Goal: Transaction & Acquisition: Subscribe to service/newsletter

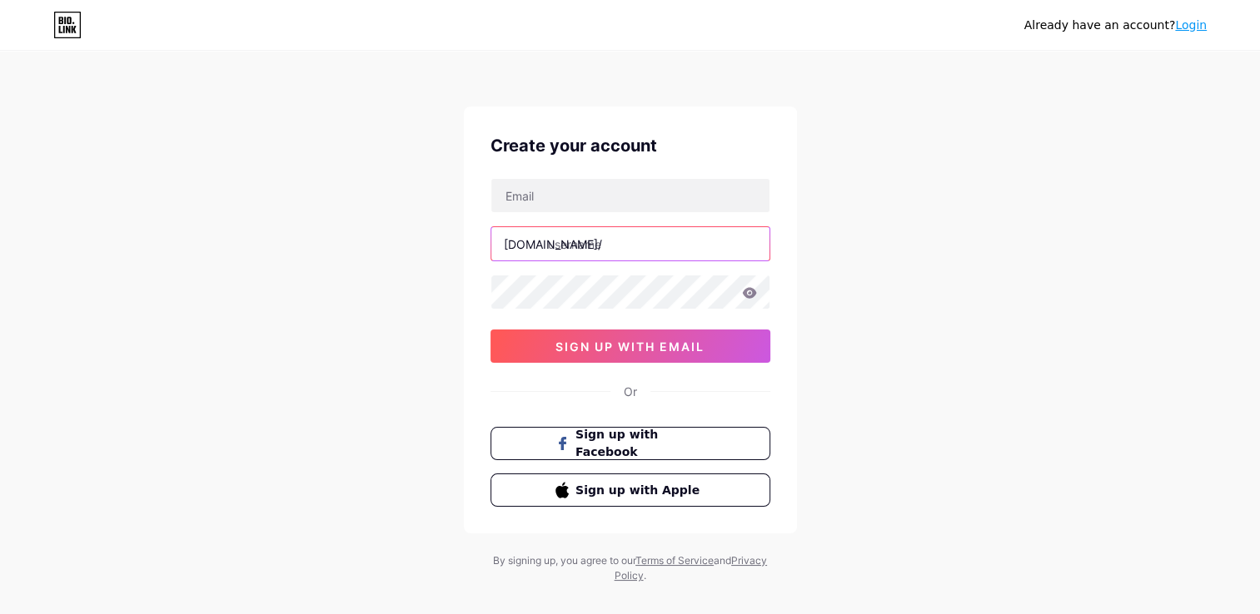
click at [649, 228] on input "text" at bounding box center [630, 243] width 278 height 33
click at [706, 233] on input "text" at bounding box center [630, 243] width 278 height 33
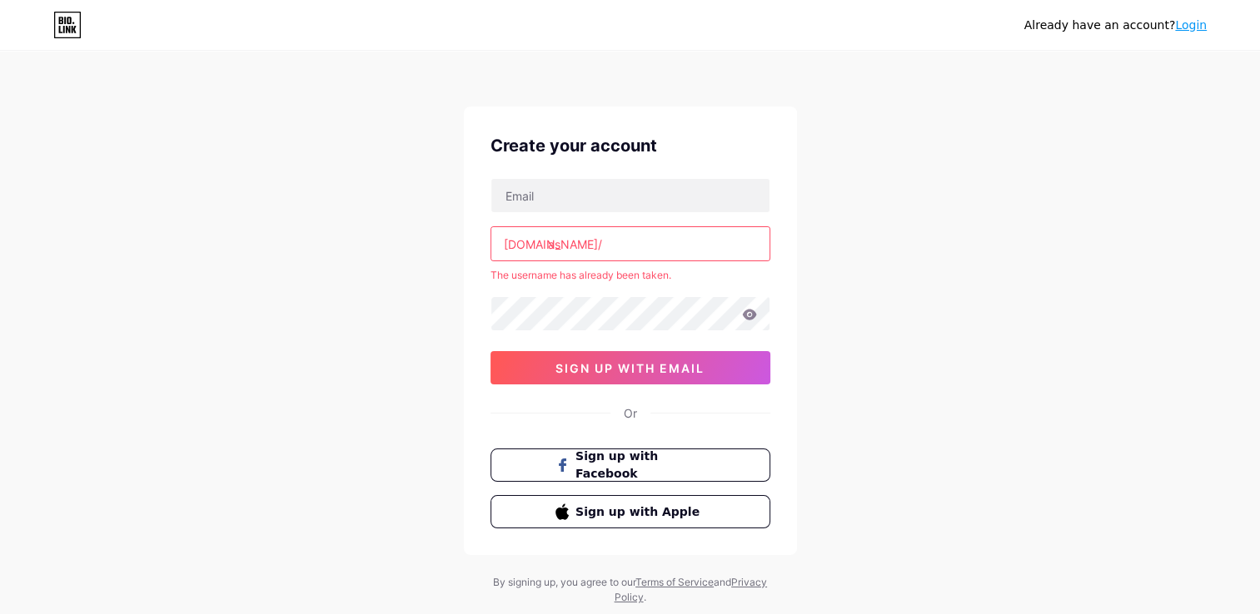
type input "a"
click at [550, 245] on input "aslam" at bounding box center [630, 243] width 278 height 33
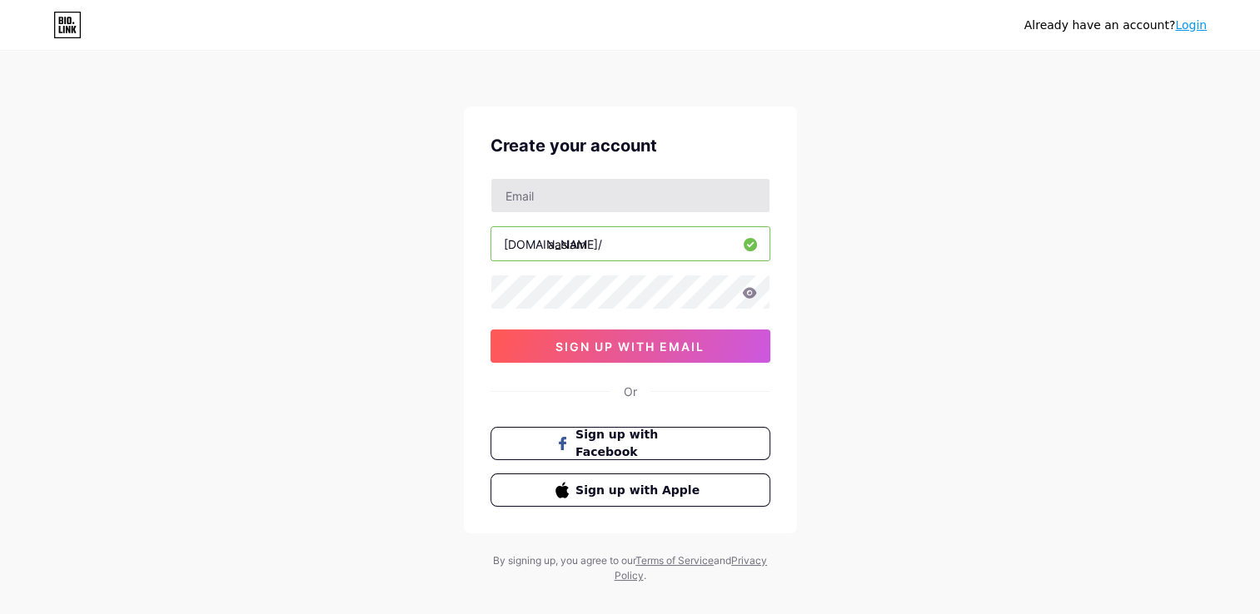
type input "aaslam"
click at [580, 179] on input "text" at bounding box center [630, 195] width 278 height 33
click at [747, 291] on icon at bounding box center [749, 293] width 15 height 12
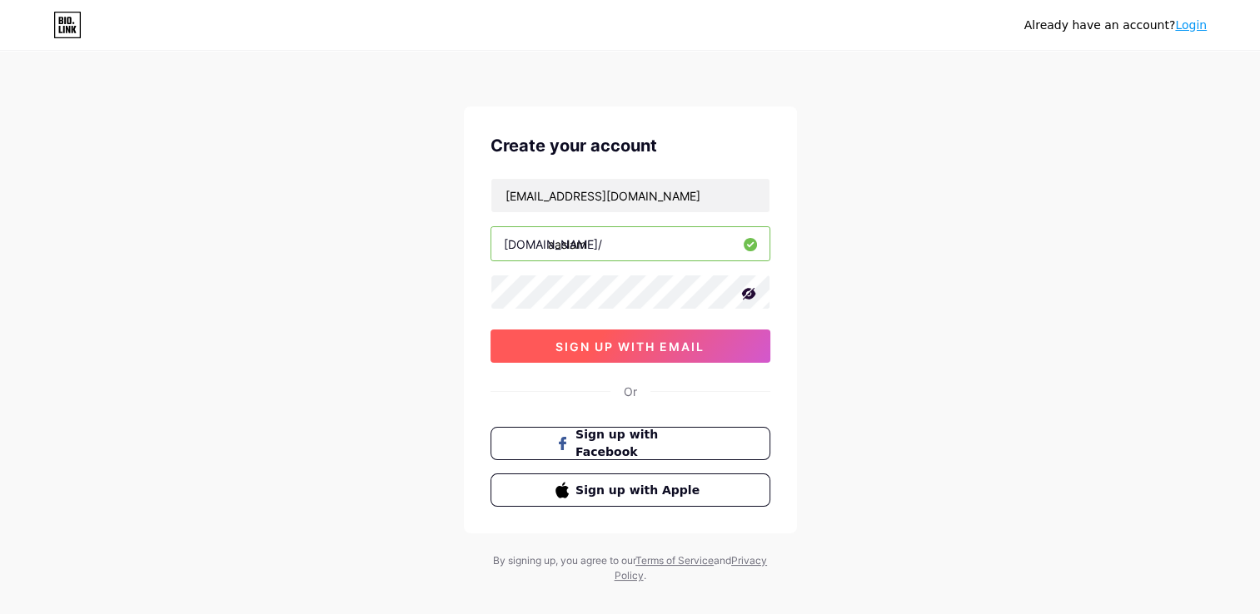
click at [716, 345] on button "sign up with email" at bounding box center [630, 346] width 280 height 33
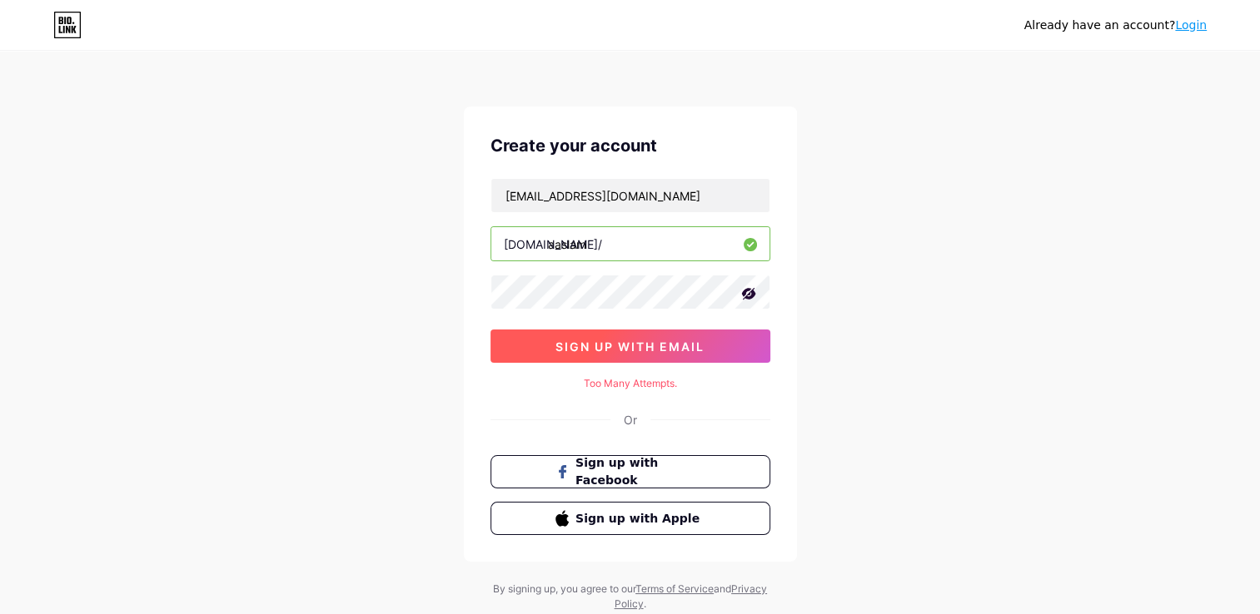
click at [706, 336] on button "sign up with email" at bounding box center [630, 346] width 280 height 33
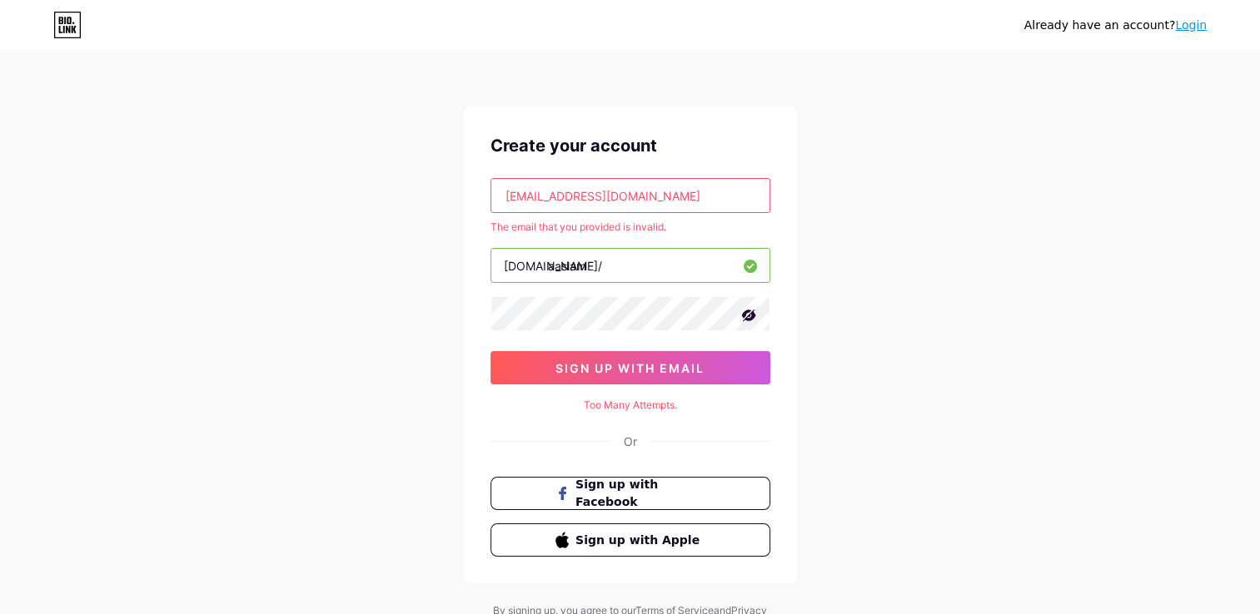
click at [706, 195] on input "[EMAIL_ADDRESS][DOMAIN_NAME]" at bounding box center [630, 195] width 278 height 33
type input "p"
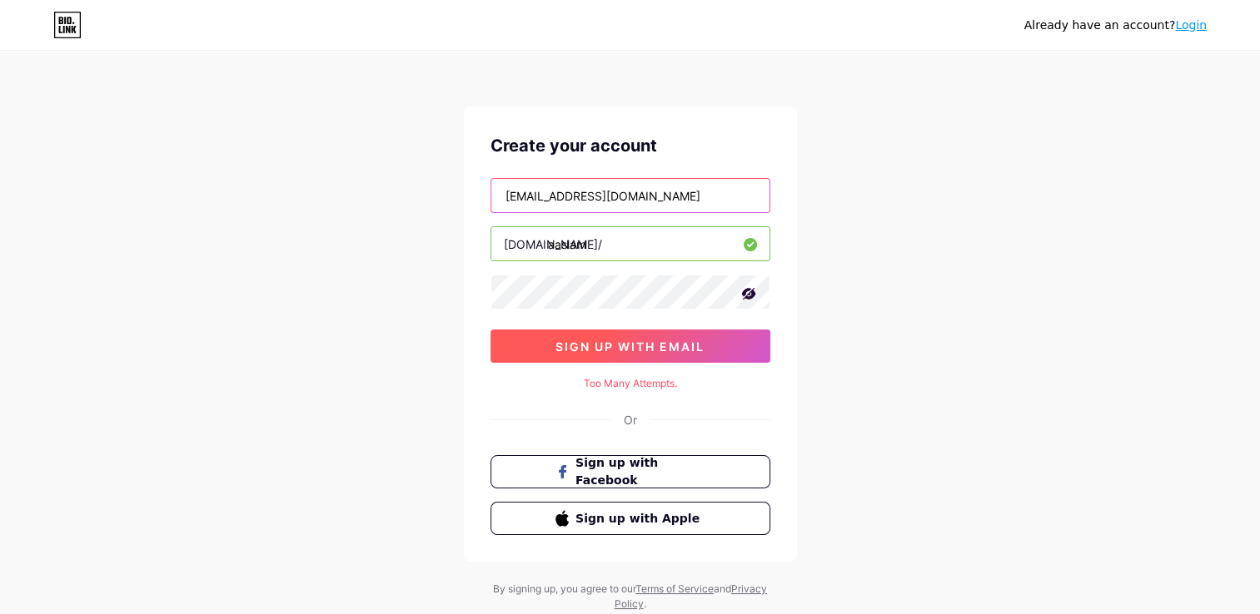
type input "[EMAIL_ADDRESS][DOMAIN_NAME]"
click at [684, 336] on button "sign up with email" at bounding box center [630, 346] width 280 height 33
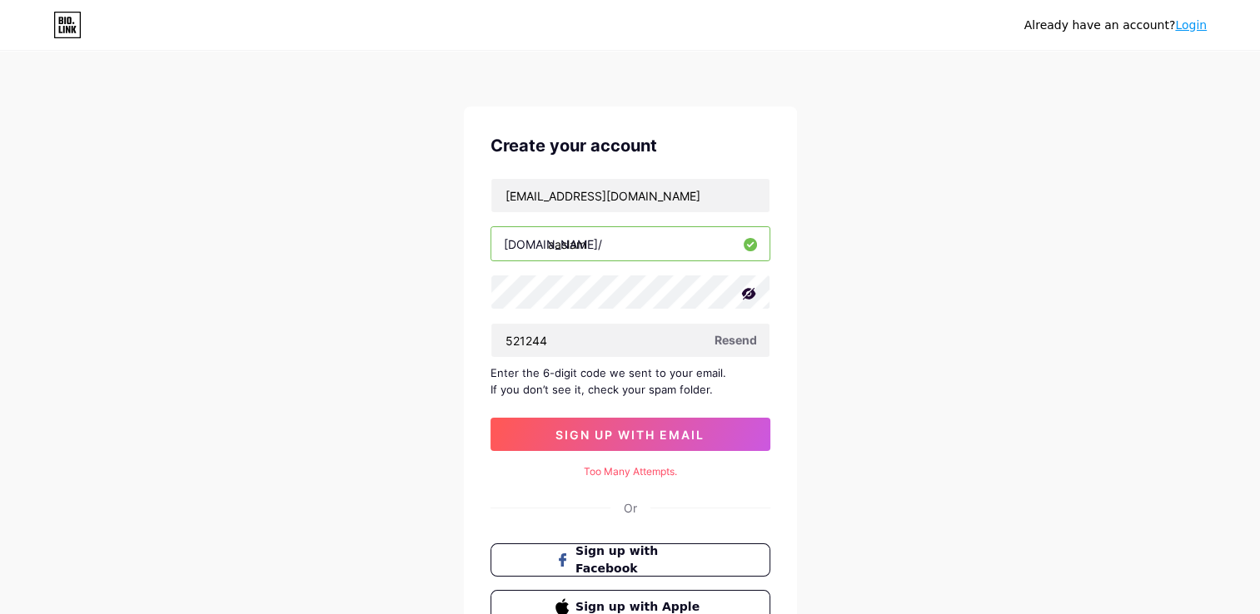
click at [717, 413] on div "[EMAIL_ADDRESS][DOMAIN_NAME] [DOMAIN_NAME]/ aaslam 521244 Resend Enter the 6-di…" at bounding box center [630, 314] width 280 height 273
click at [716, 415] on div "[EMAIL_ADDRESS][DOMAIN_NAME] [DOMAIN_NAME]/ aaslam 521244 Resend Enter the 6-di…" at bounding box center [630, 314] width 280 height 273
click at [686, 435] on span "sign up with email" at bounding box center [629, 435] width 149 height 14
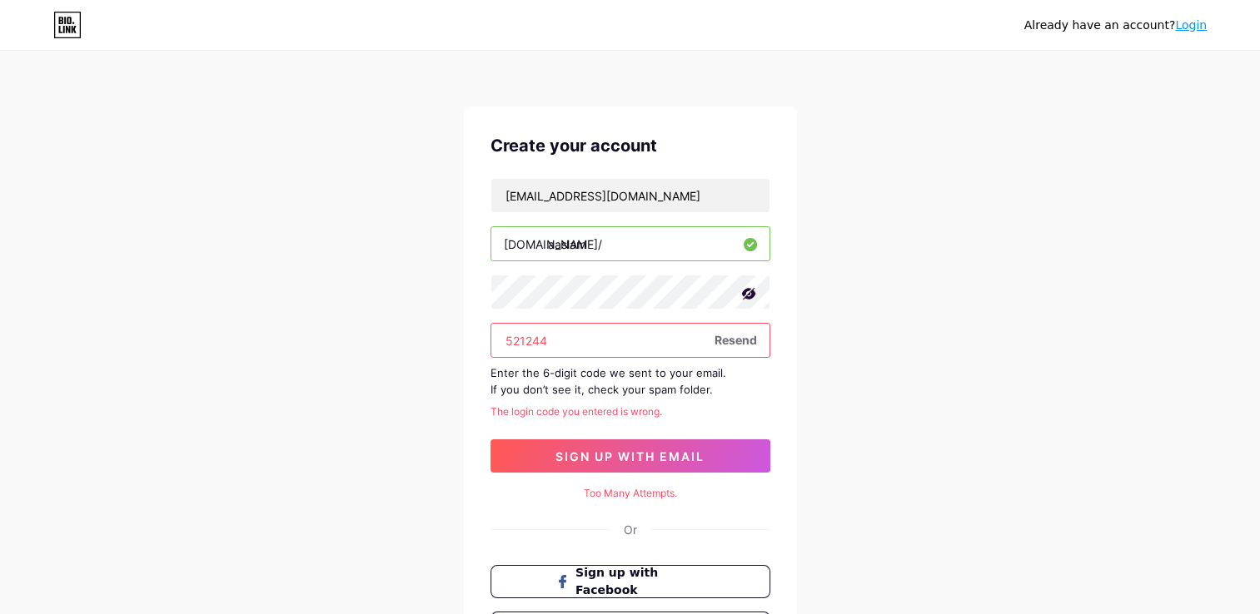
click at [515, 339] on input "521244" at bounding box center [630, 340] width 278 height 33
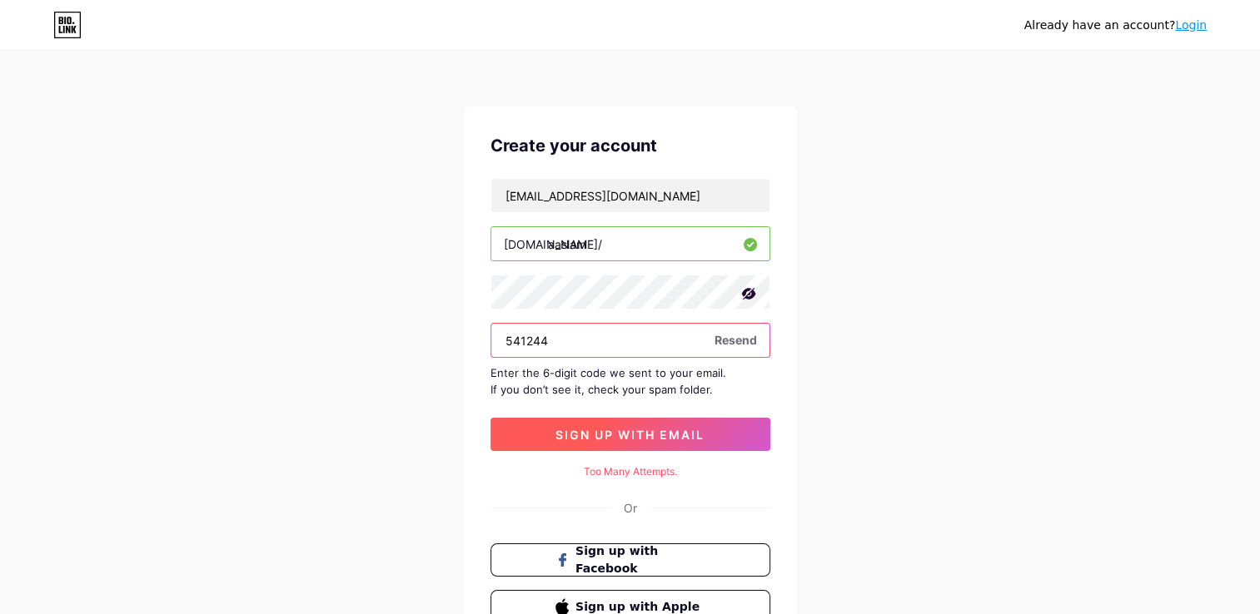
type input "541244"
click at [530, 425] on button "sign up with email" at bounding box center [630, 434] width 280 height 33
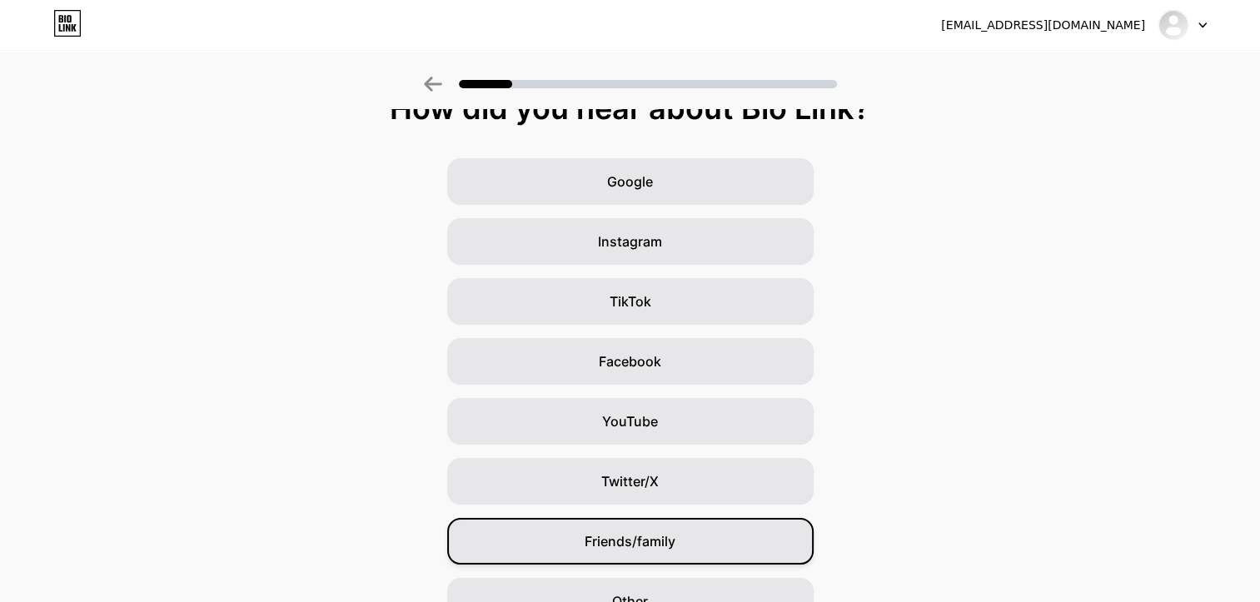
scroll to position [116, 0]
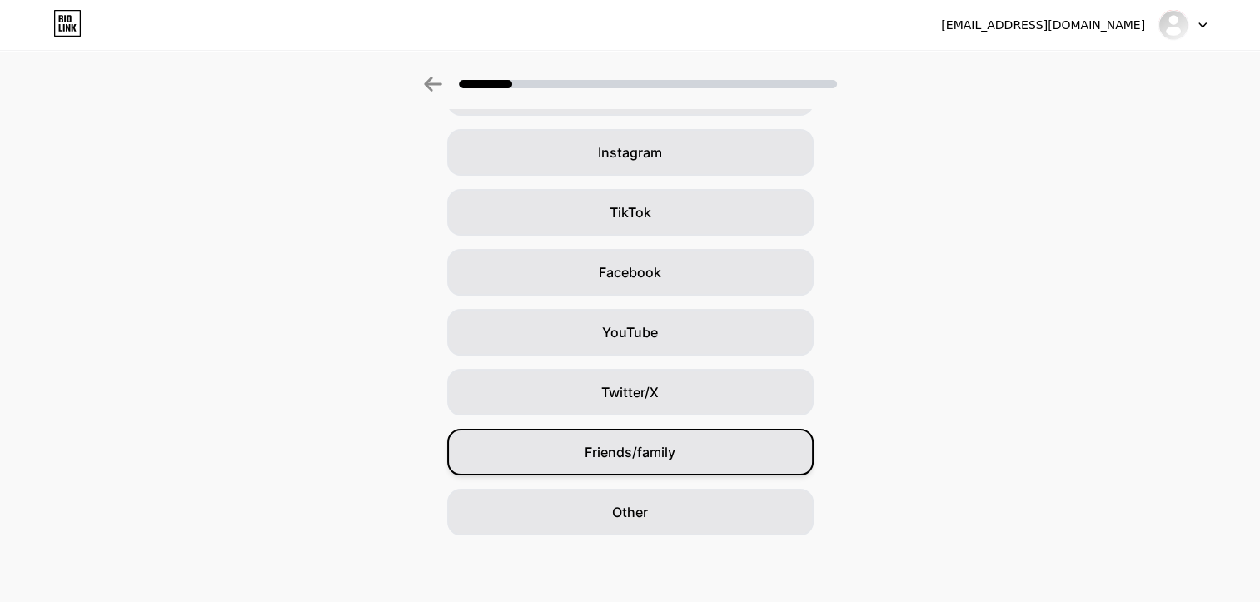
click at [686, 450] on div "Friends/family" at bounding box center [630, 452] width 366 height 47
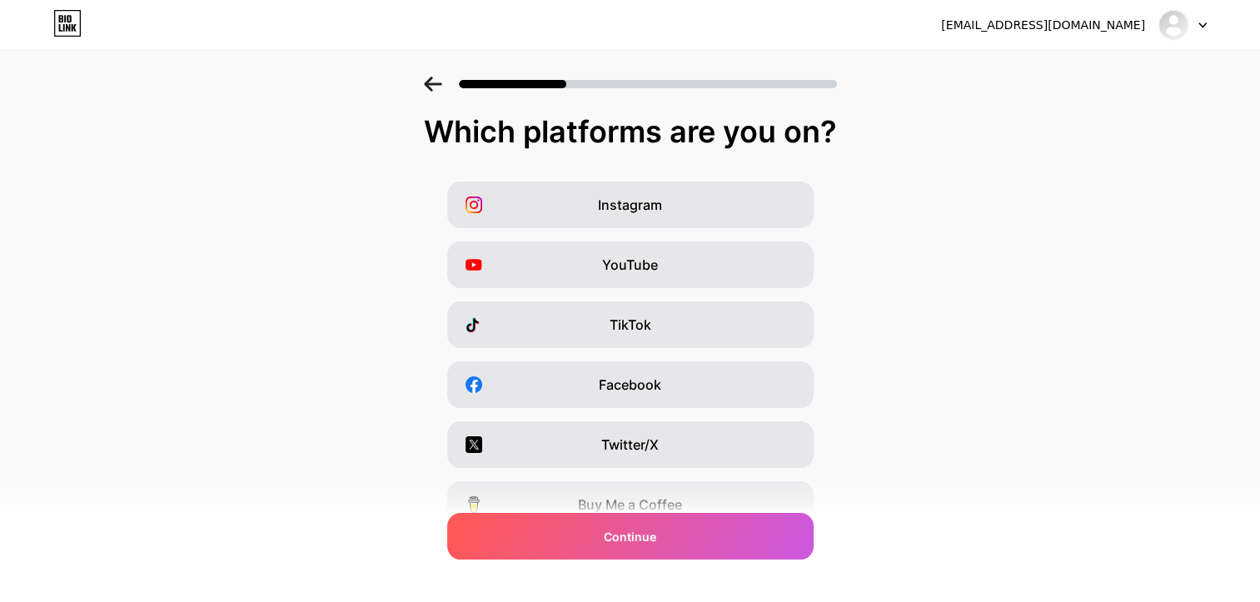
scroll to position [0, 0]
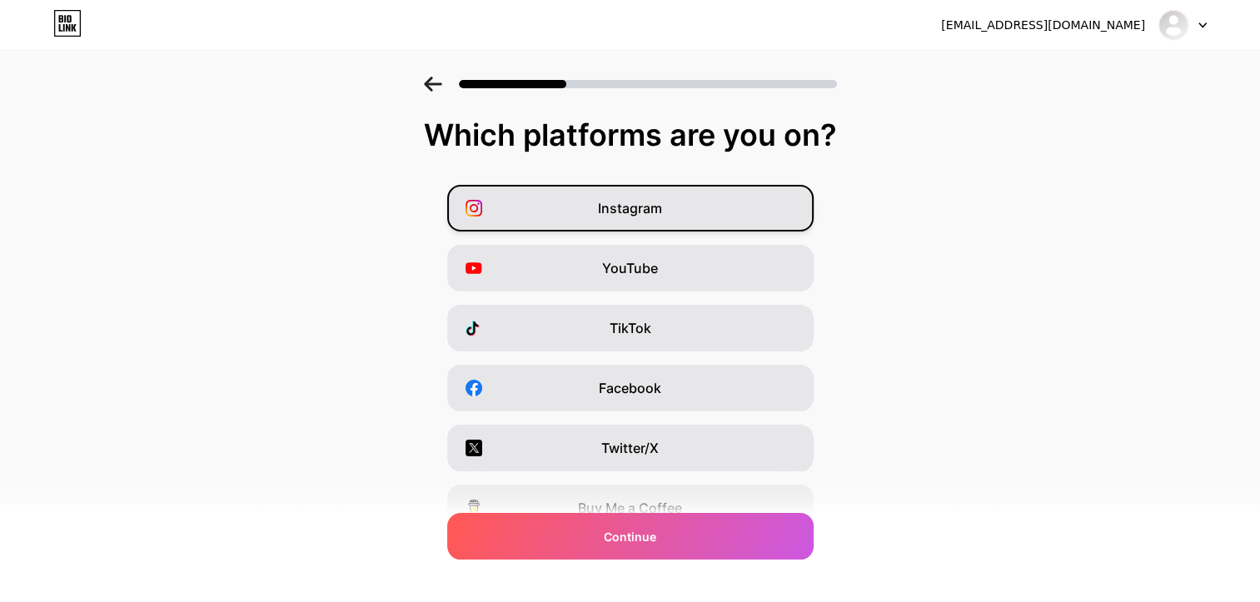
click at [671, 222] on div "Instagram" at bounding box center [630, 208] width 366 height 47
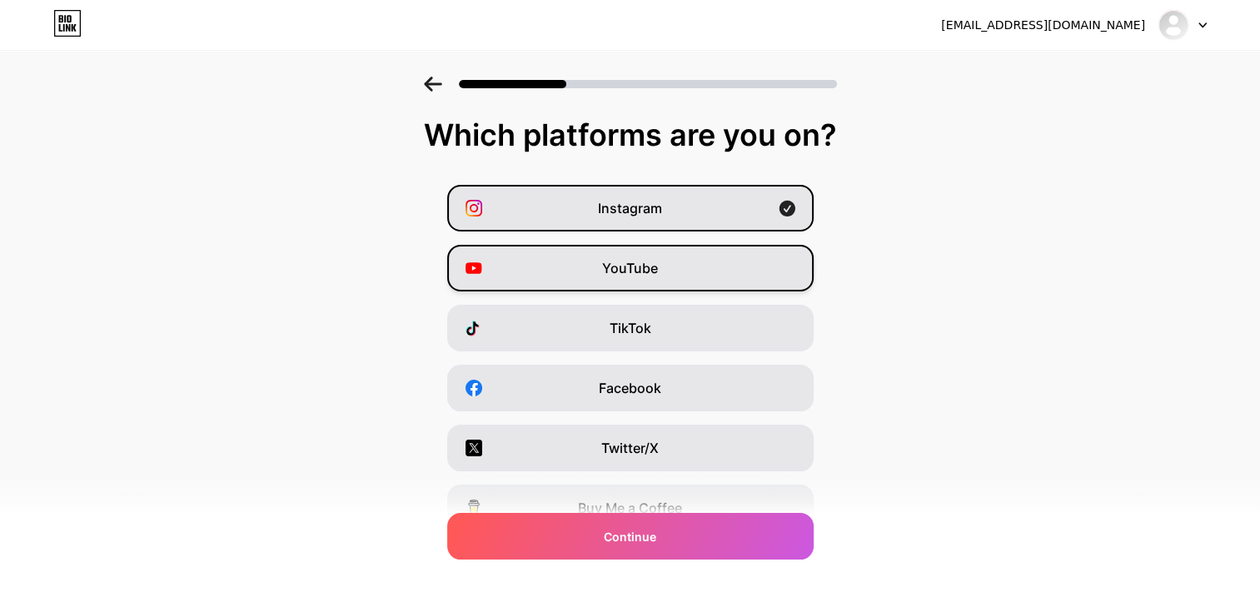
click at [686, 254] on div "YouTube" at bounding box center [630, 268] width 366 height 47
click at [690, 262] on div "YouTube" at bounding box center [630, 268] width 366 height 47
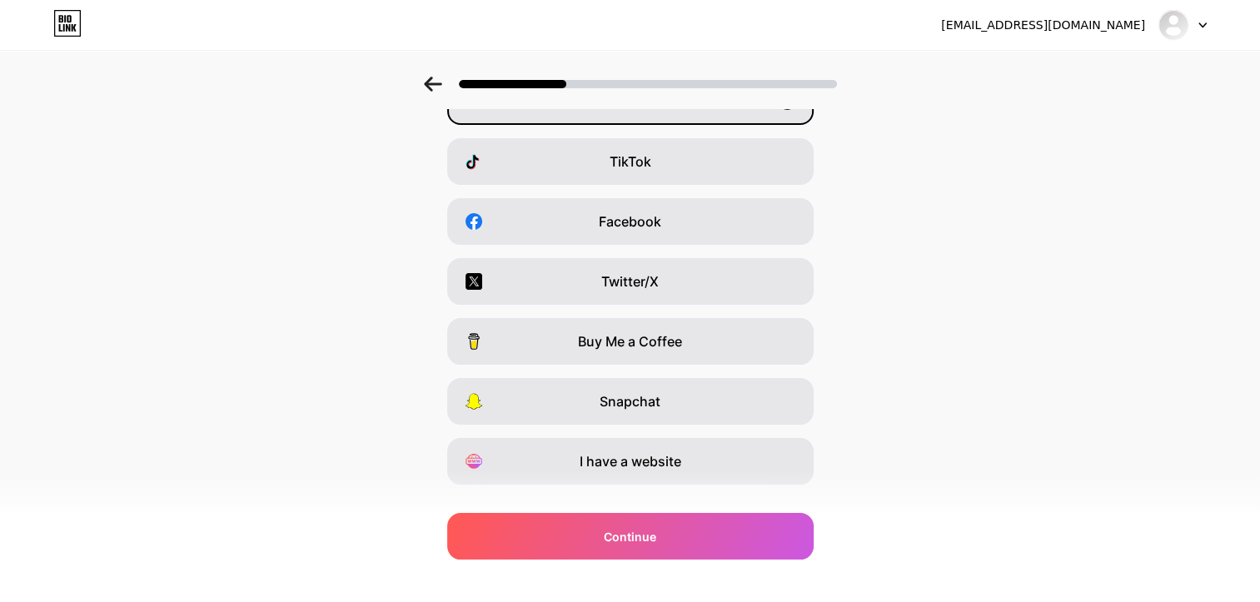
scroll to position [199, 0]
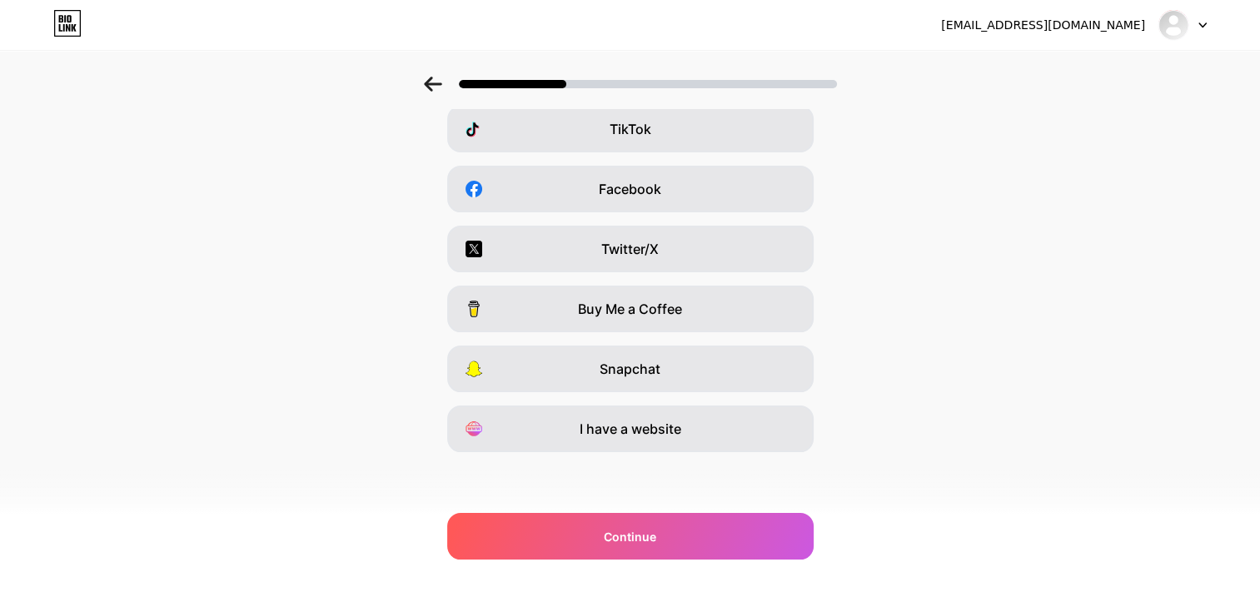
click at [678, 420] on span "I have a website" at bounding box center [630, 429] width 102 height 20
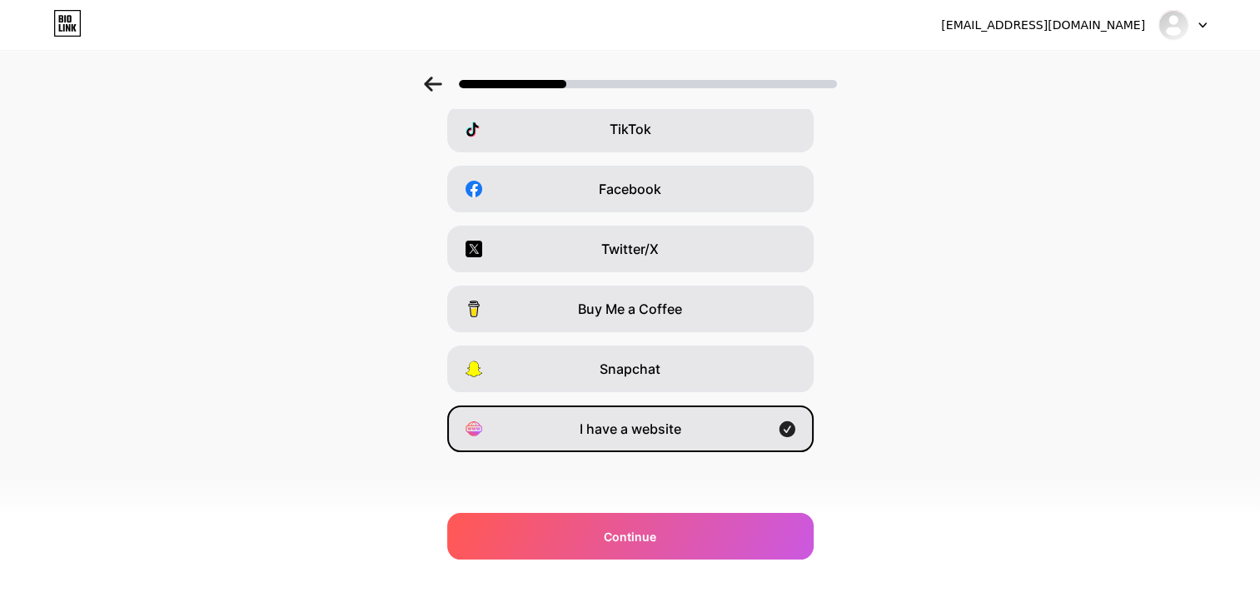
scroll to position [0, 0]
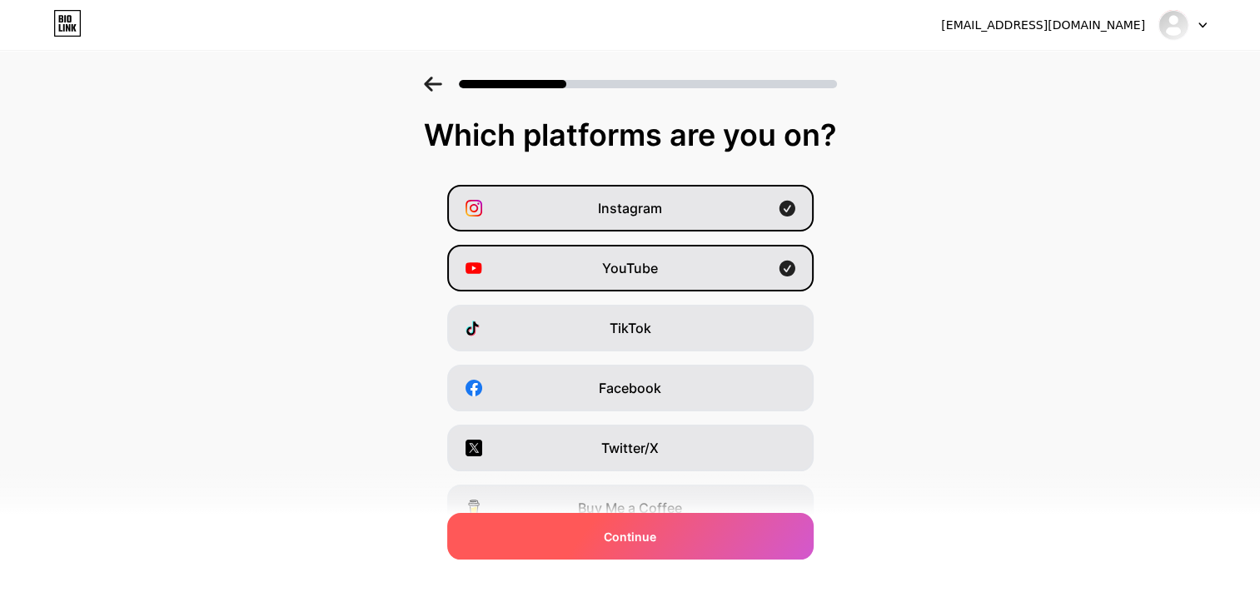
click at [672, 541] on div "Continue" at bounding box center [630, 536] width 366 height 47
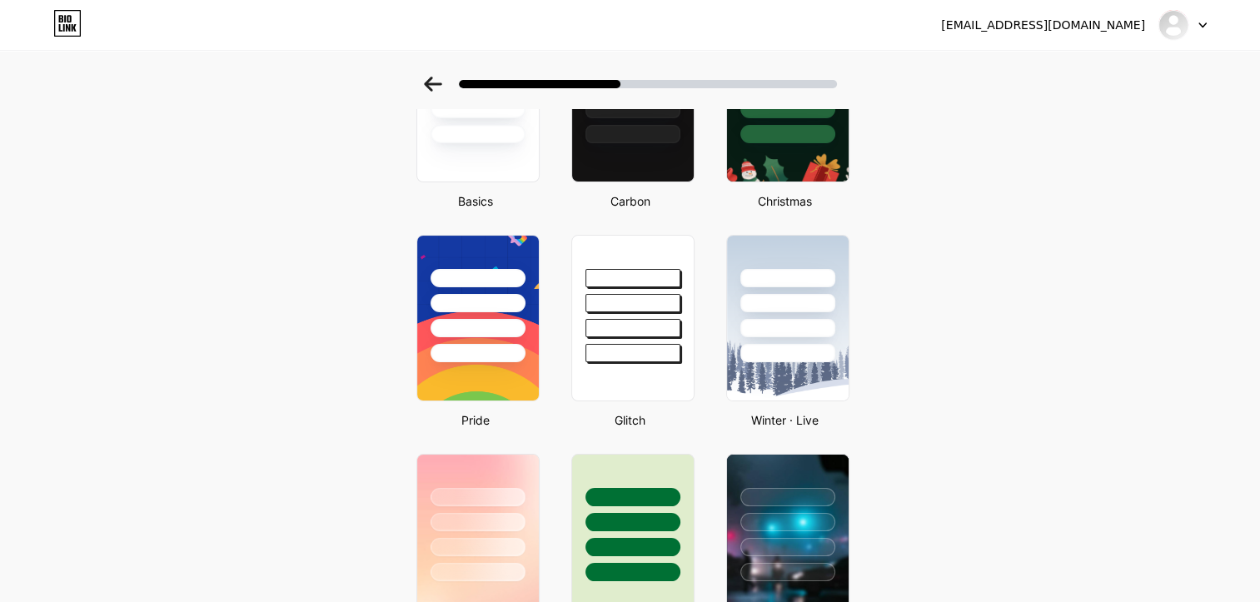
scroll to position [487, 0]
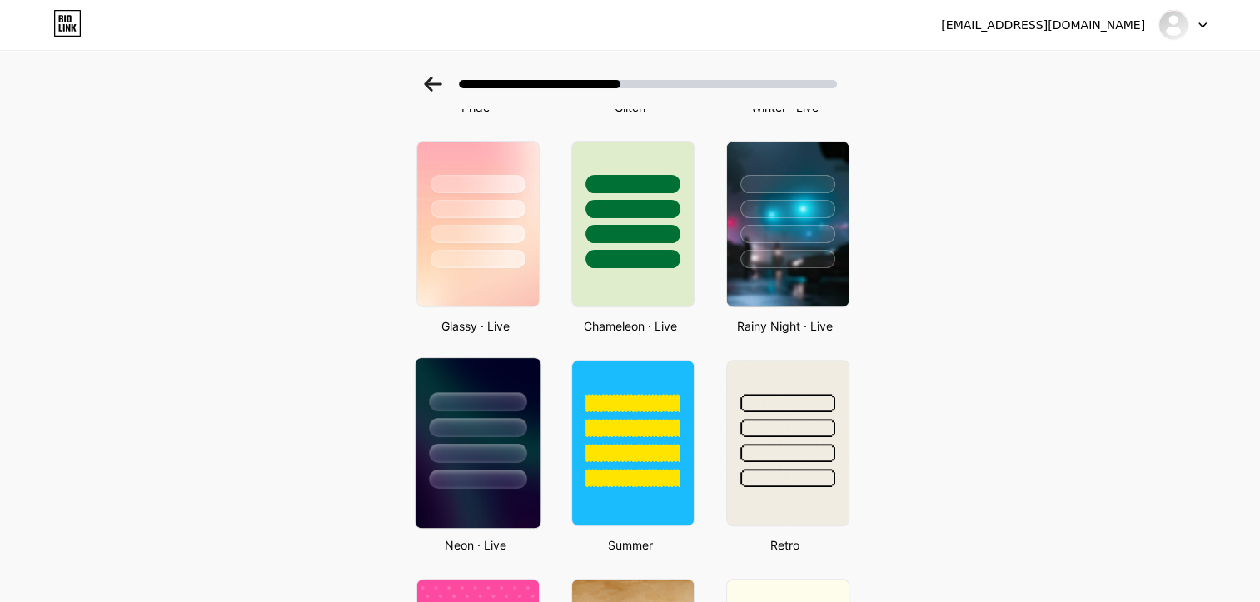
click at [485, 420] on div at bounding box center [477, 427] width 97 height 19
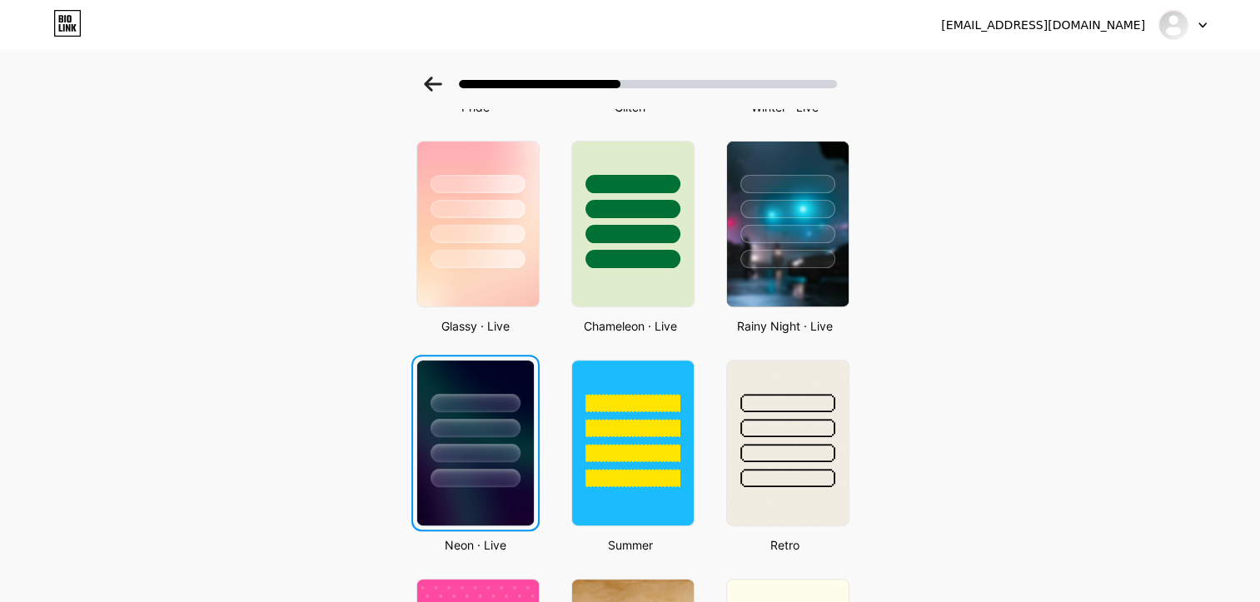
scroll to position [0, 0]
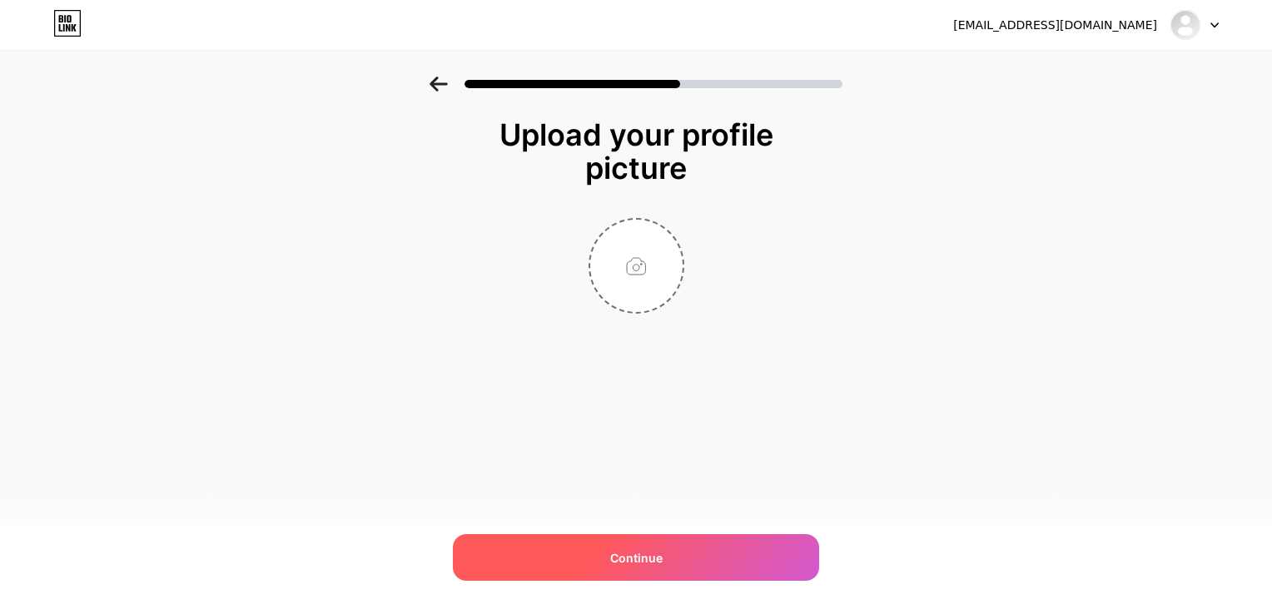
click at [543, 539] on div "Continue" at bounding box center [636, 558] width 366 height 47
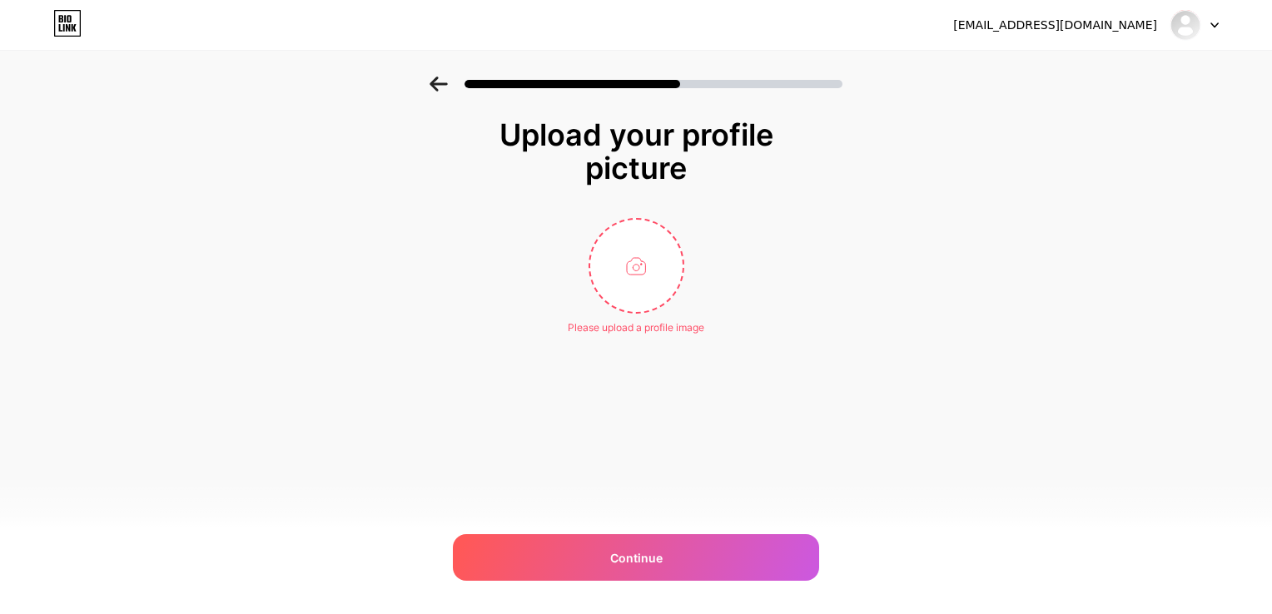
drag, startPoint x: 543, startPoint y: 539, endPoint x: 581, endPoint y: 295, distance: 246.9
click at [581, 295] on div "Please upload a profile image" at bounding box center [636, 276] width 333 height 117
click at [624, 274] on input "file" at bounding box center [636, 266] width 92 height 92
type input "C:\fakepath\elyor ismayullayev.png"
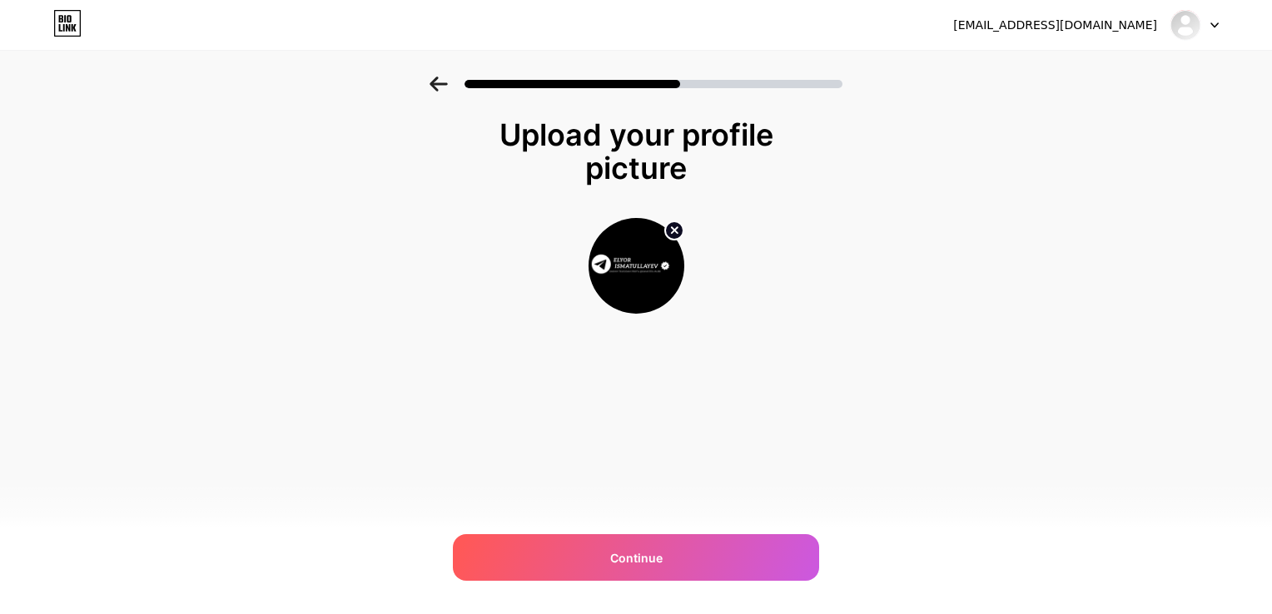
click at [669, 234] on circle at bounding box center [674, 230] width 18 height 18
click at [669, 234] on input "file" at bounding box center [636, 266] width 92 height 92
type input "C:\fakepath\ava 2023.jpg"
click at [679, 219] on div at bounding box center [637, 266] width 96 height 96
click at [674, 224] on circle at bounding box center [674, 230] width 18 height 18
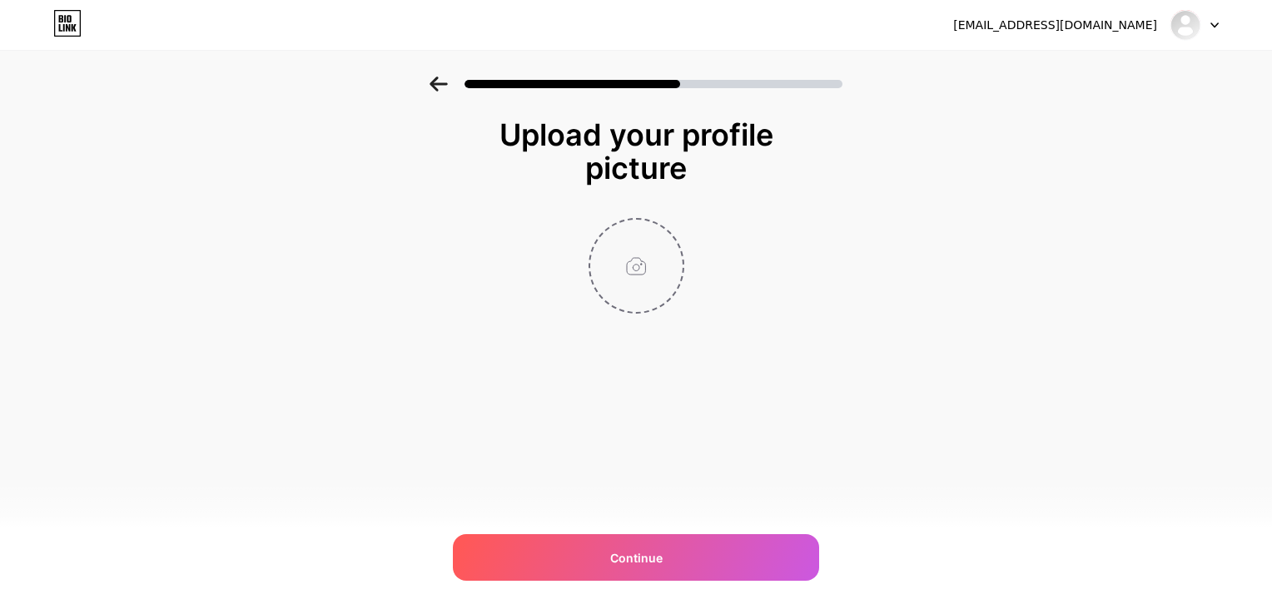
click at [629, 259] on input "file" at bounding box center [636, 266] width 92 height 92
type input "C:\fakepath\ava 2024 tg.jpg"
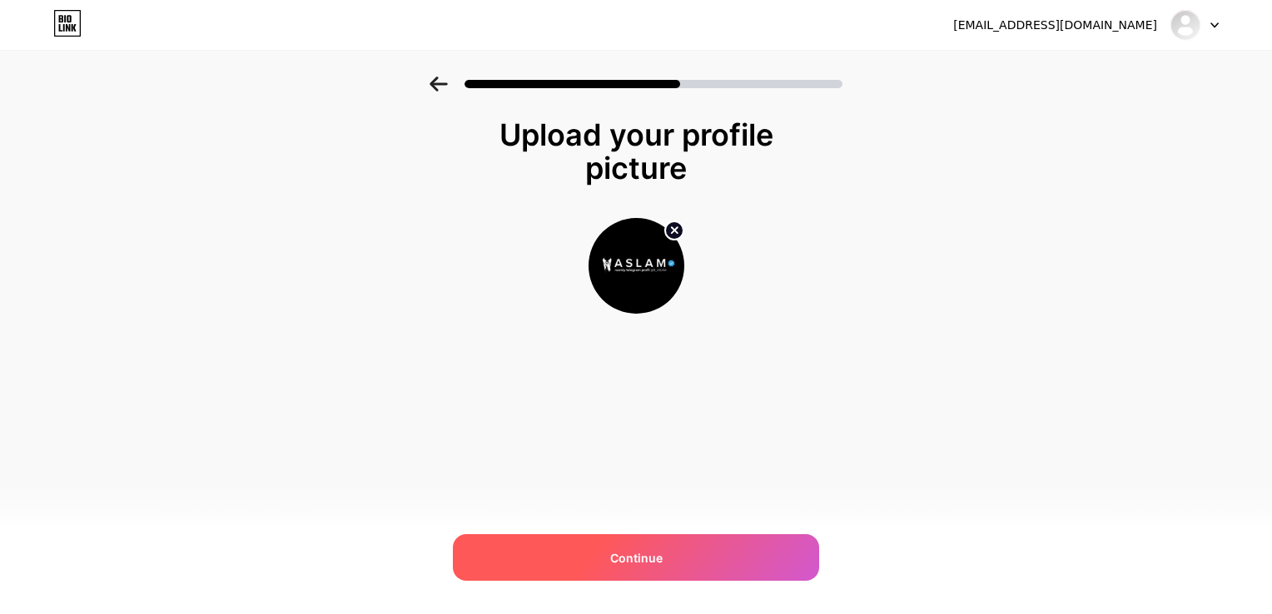
click at [693, 546] on div "Continue" at bounding box center [636, 558] width 366 height 47
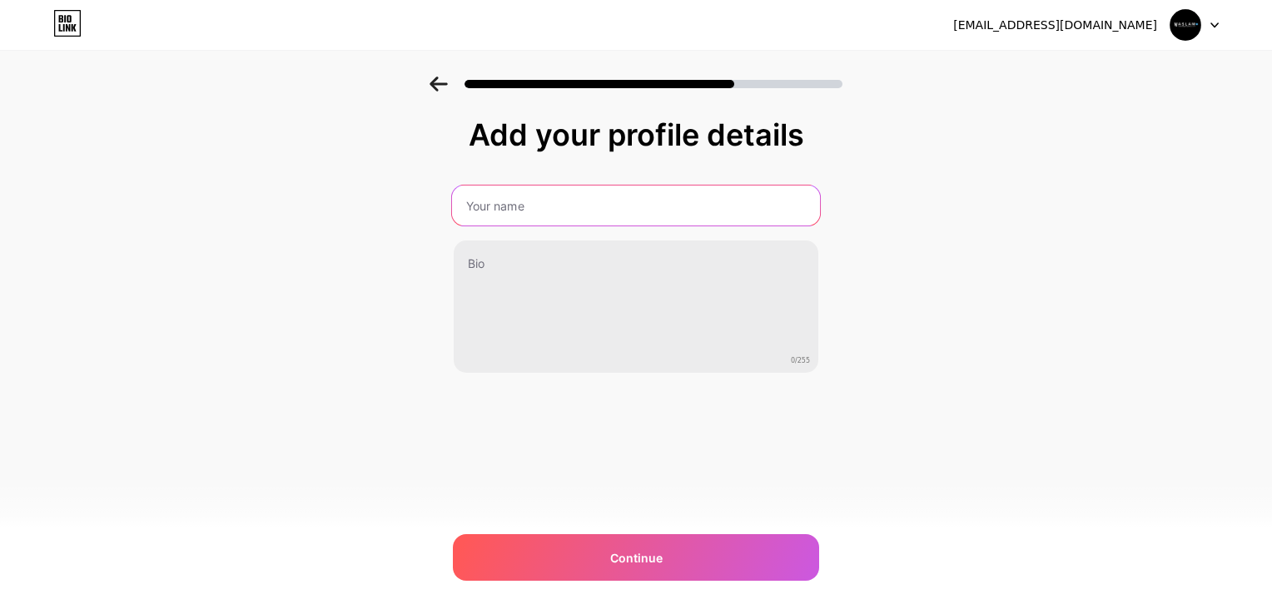
click at [704, 202] on input "text" at bounding box center [636, 206] width 368 height 40
type input "Aslam"
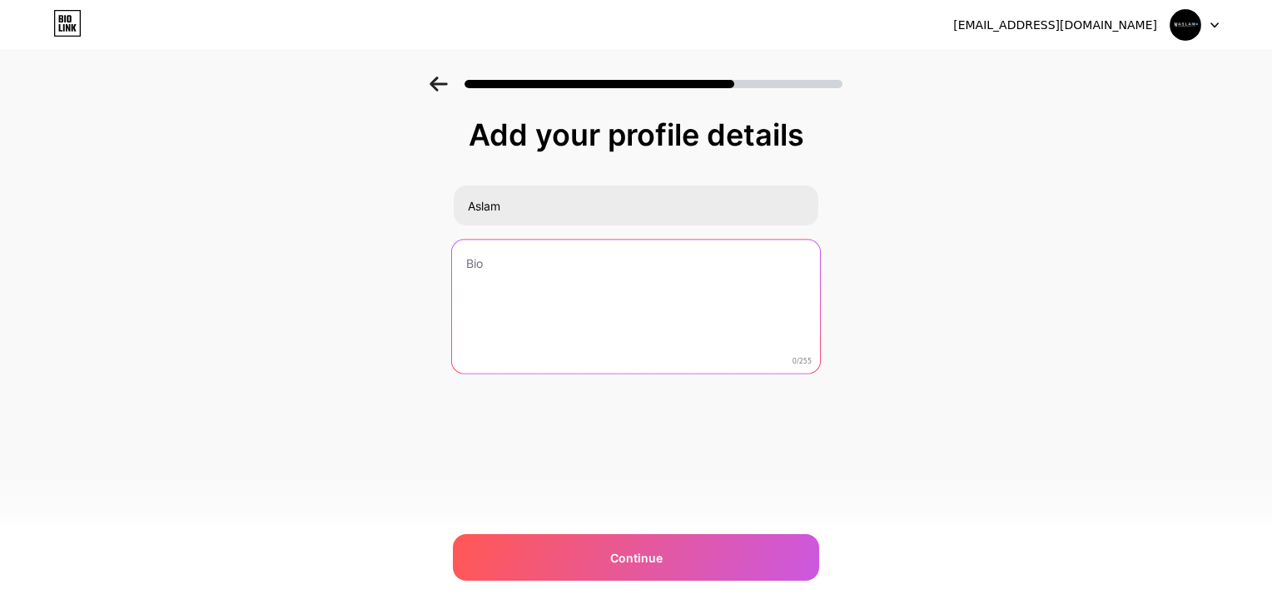
click at [670, 305] on textarea at bounding box center [636, 308] width 368 height 136
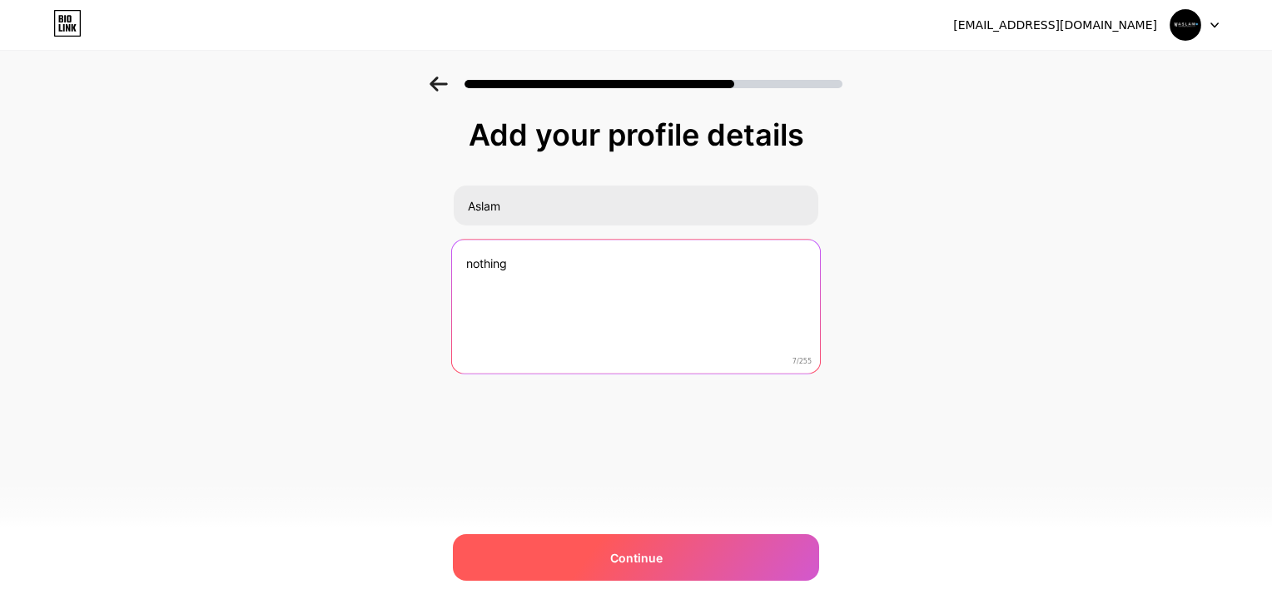
type textarea "nothing"
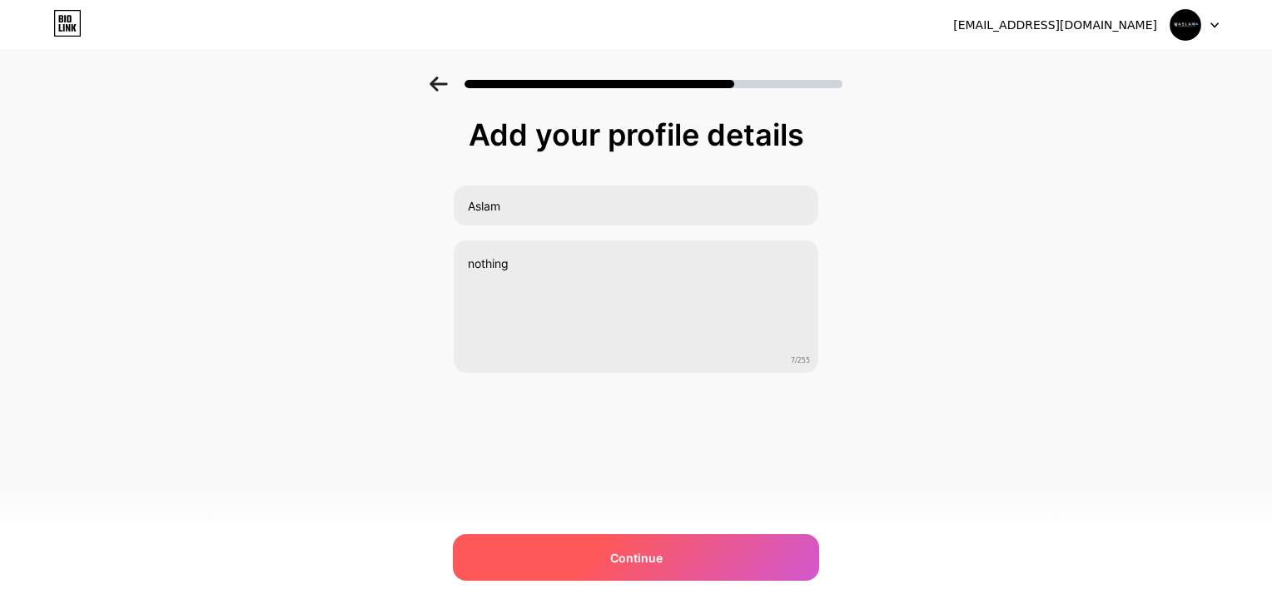
click at [696, 558] on div "Continue" at bounding box center [636, 558] width 366 height 47
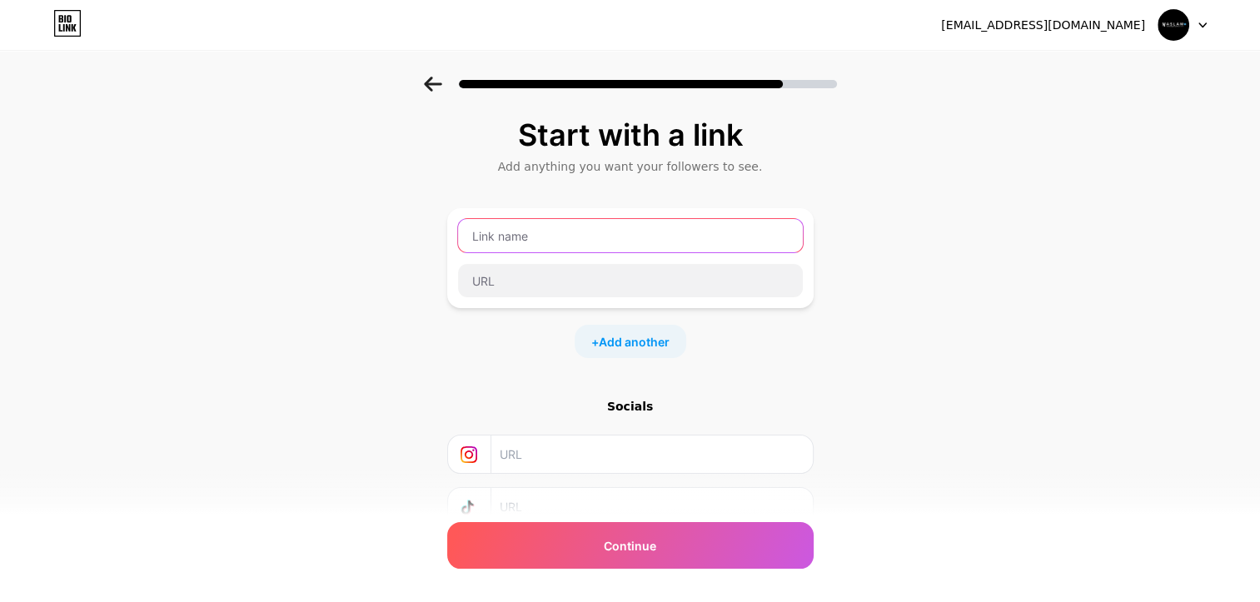
click at [522, 235] on input "text" at bounding box center [630, 235] width 345 height 33
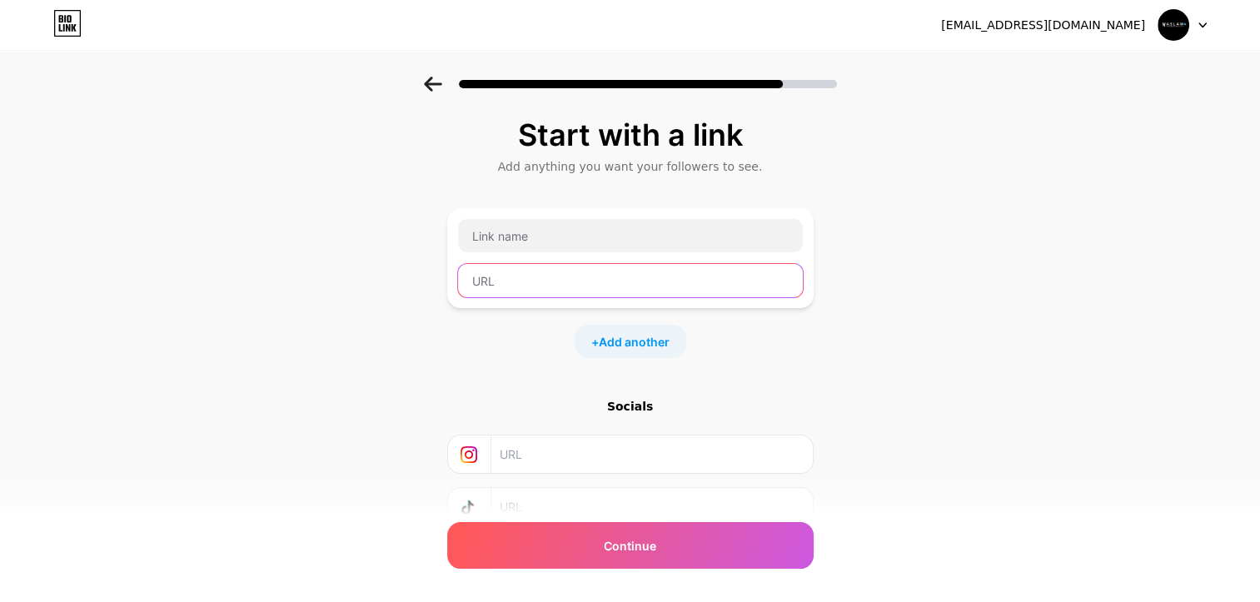
click at [522, 264] on input "text" at bounding box center [630, 280] width 345 height 33
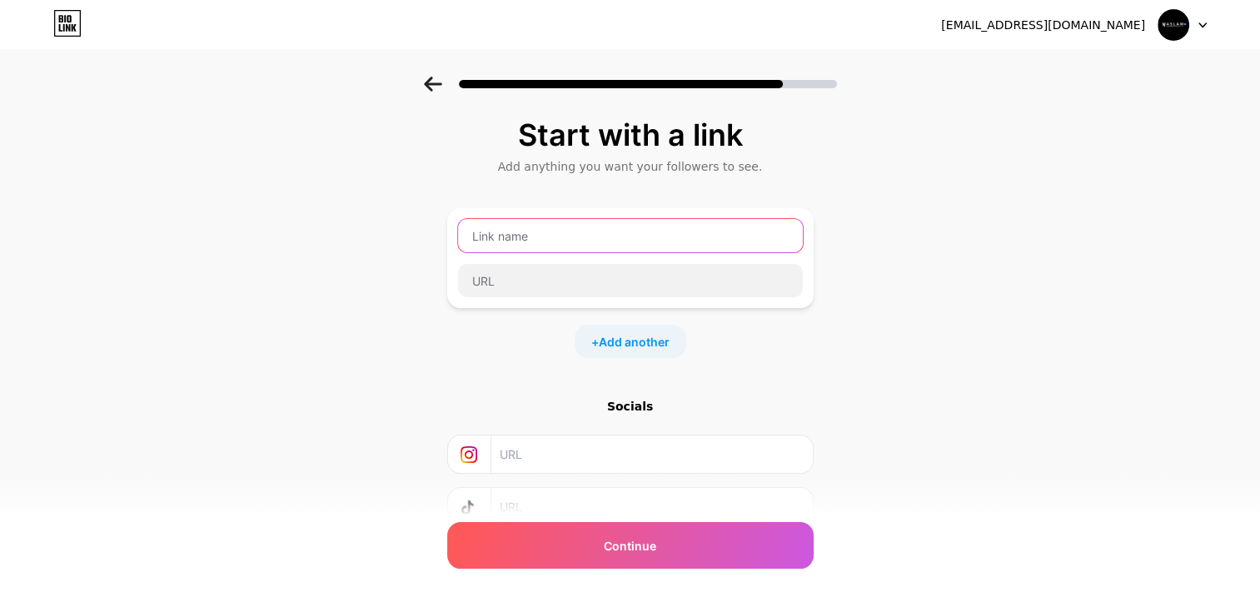
click at [530, 251] on input "text" at bounding box center [630, 235] width 345 height 33
click at [580, 246] on input "text" at bounding box center [630, 235] width 345 height 33
type input "a"
type input "channek"
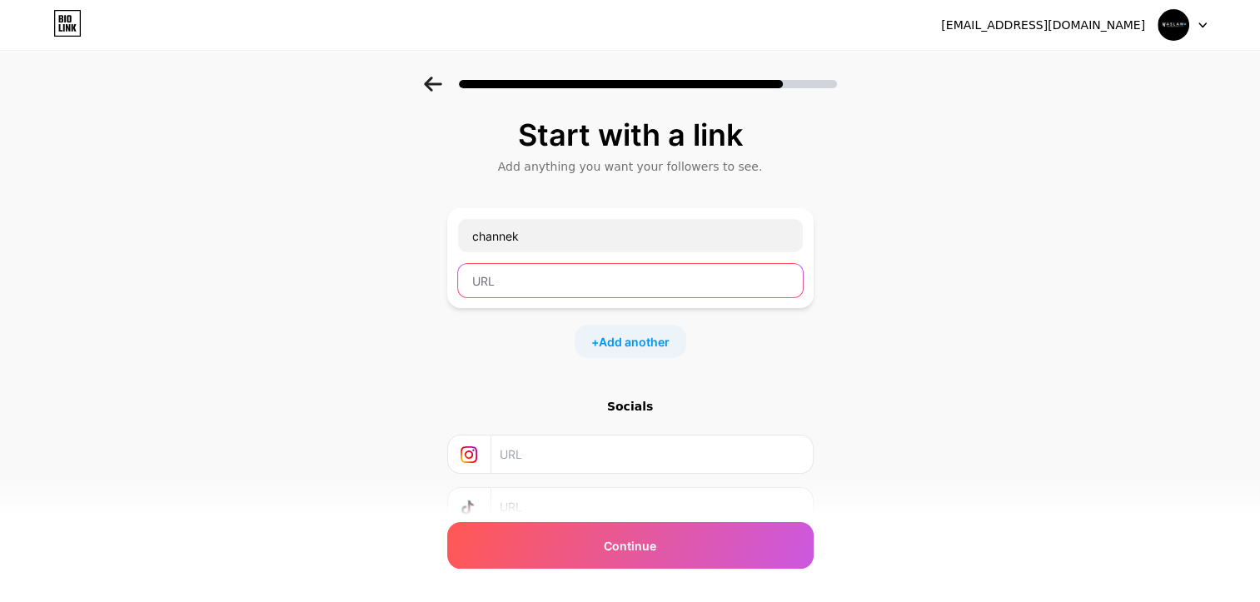
click at [602, 266] on input "text" at bounding box center [630, 280] width 345 height 33
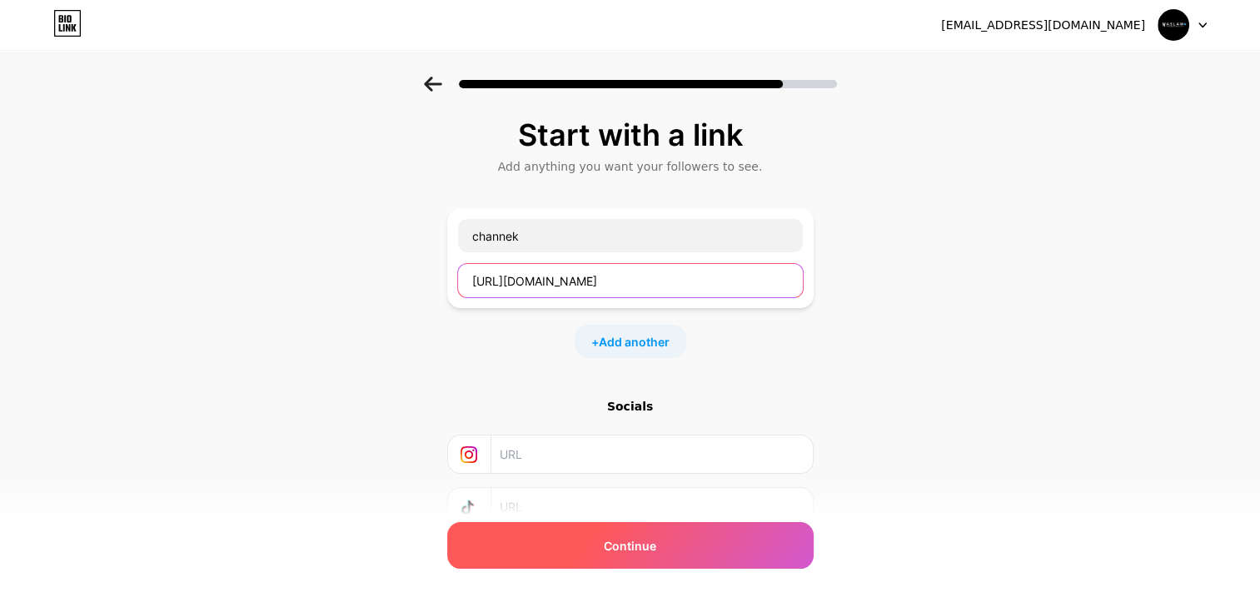
type input "[URL][DOMAIN_NAME]"
click at [616, 541] on span "Continue" at bounding box center [630, 545] width 52 height 17
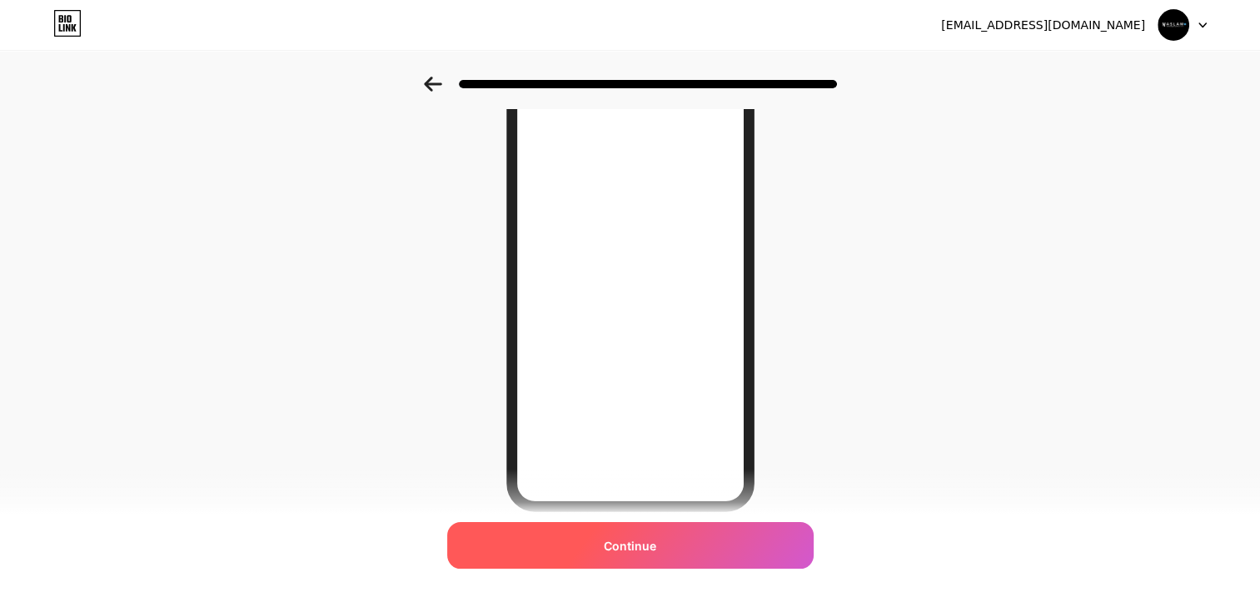
scroll to position [234, 0]
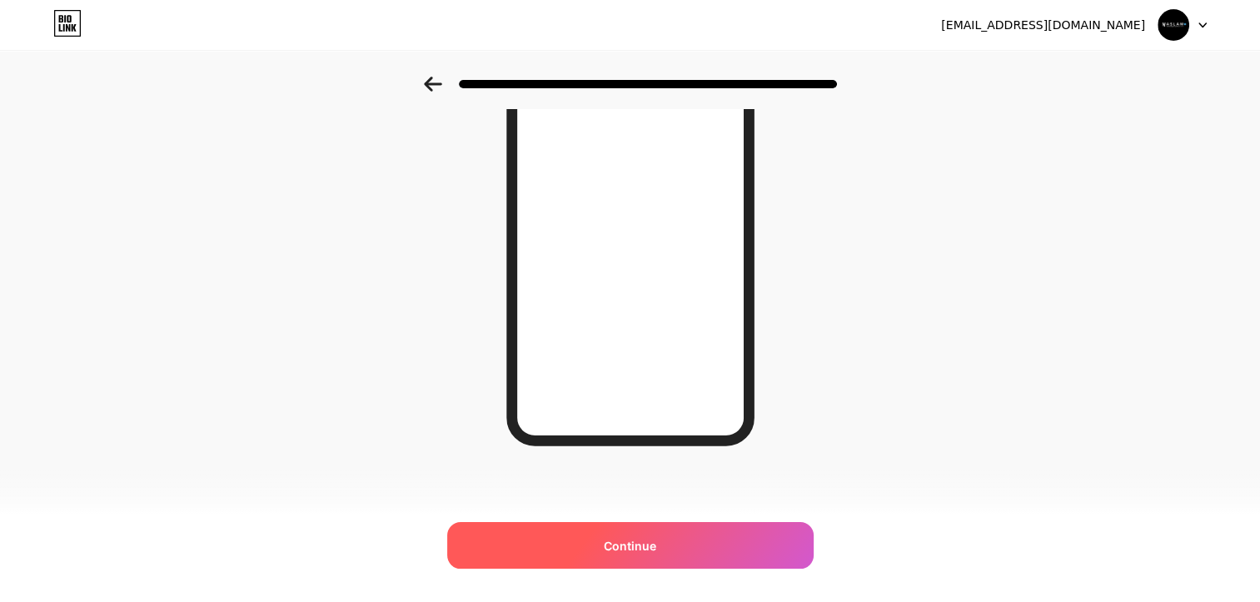
click at [629, 549] on span "Continue" at bounding box center [630, 545] width 52 height 17
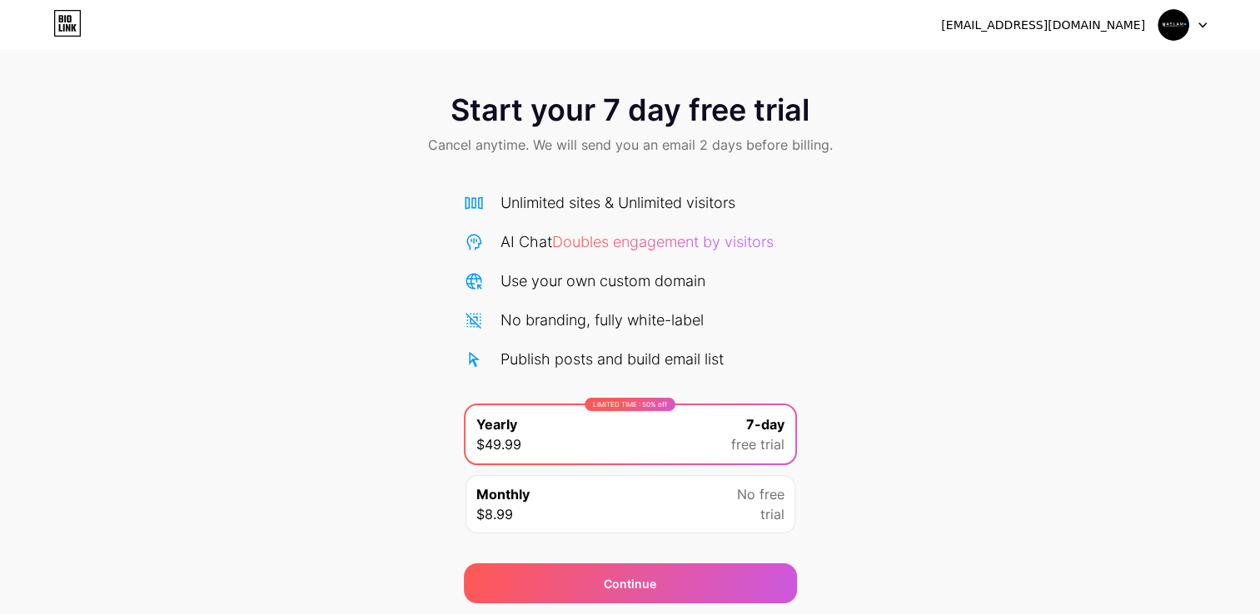
scroll to position [54, 0]
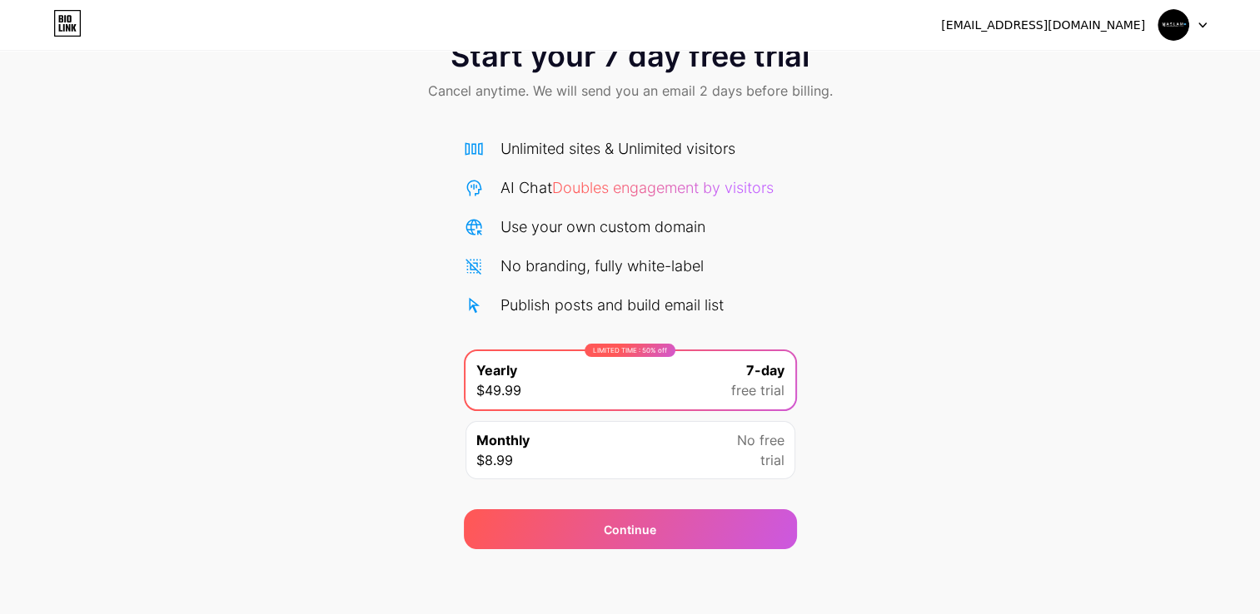
click at [679, 430] on div "Monthly $8.99 No free trial" at bounding box center [630, 450] width 330 height 58
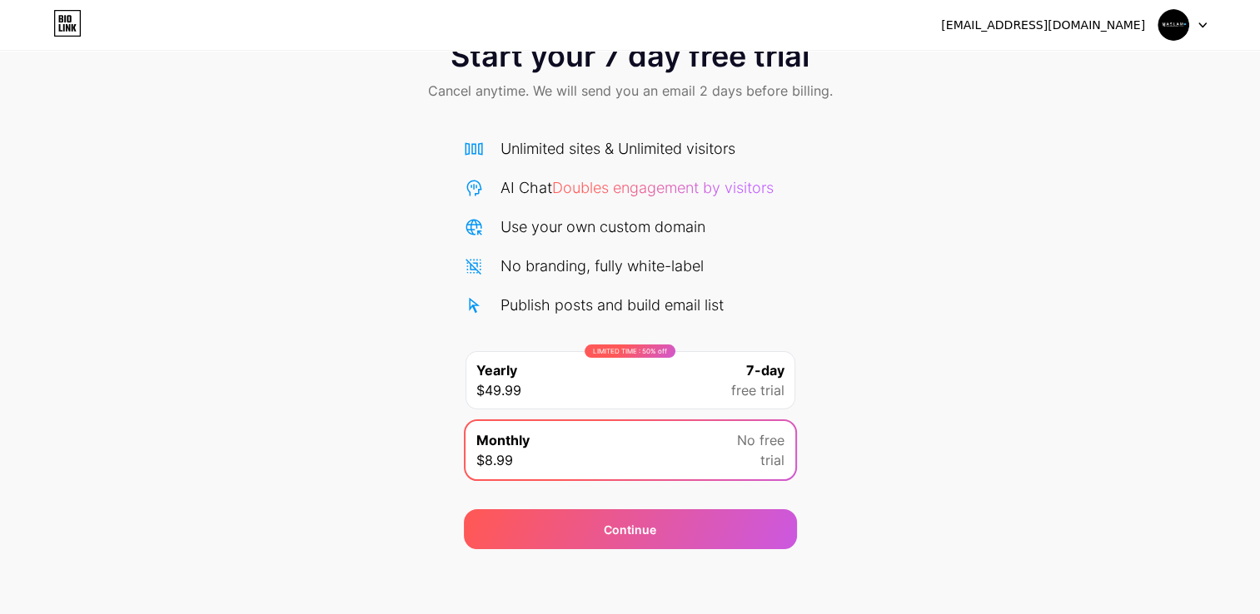
click at [679, 430] on div "Monthly $8.99 No free trial" at bounding box center [630, 450] width 330 height 58
click at [1172, 27] on img at bounding box center [1173, 25] width 32 height 32
click at [1169, 12] on img at bounding box center [1173, 25] width 32 height 32
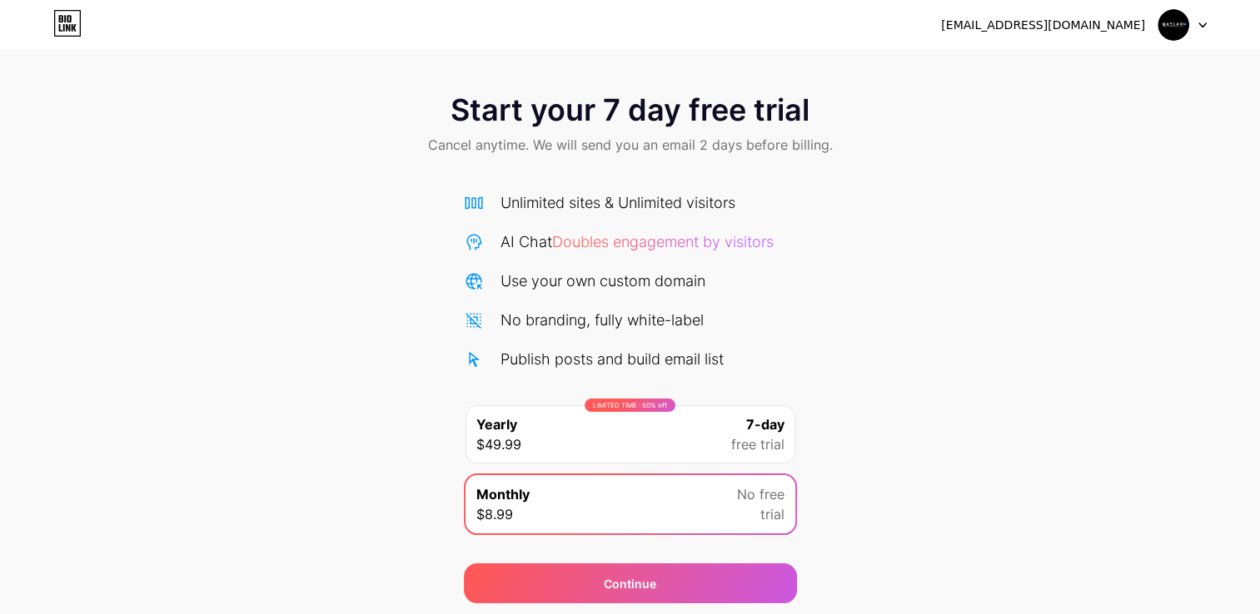
click at [526, 105] on span "Start your 7 day free trial" at bounding box center [629, 109] width 359 height 33
click at [128, 399] on div "Start your 7 day free trial Cancel anytime. We will send you an email 2 days be…" at bounding box center [630, 340] width 1260 height 527
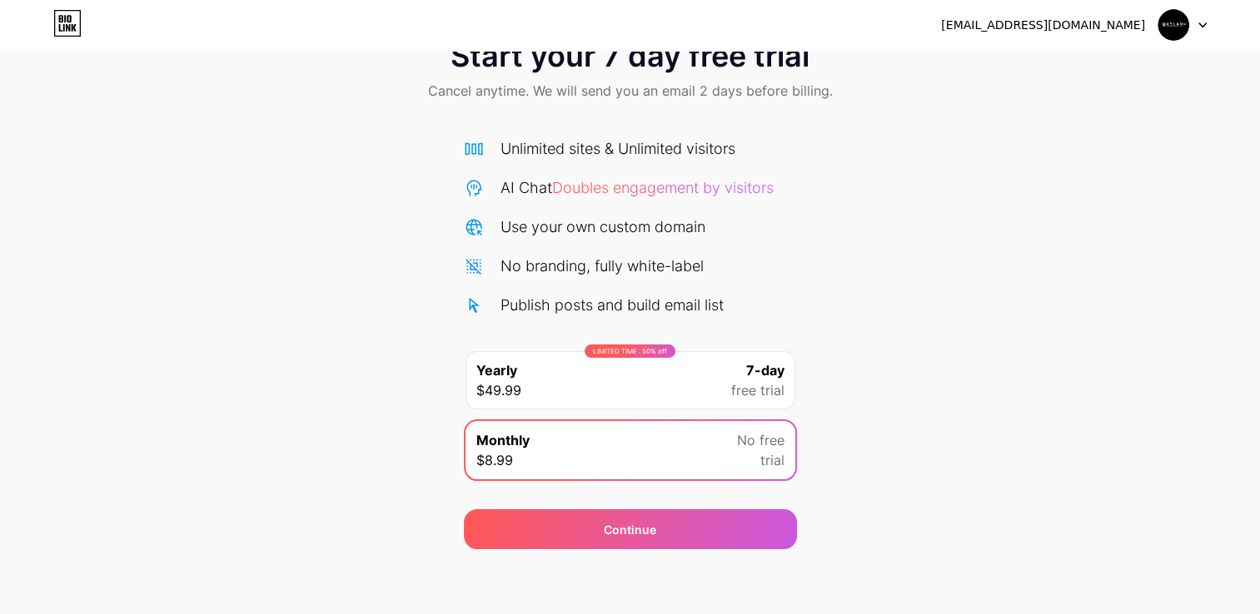
click at [573, 305] on div "Publish posts and build email list" at bounding box center [611, 305] width 223 height 22
click at [598, 241] on div "Unlimited sites & Unlimited visitors AI Chat Doubles engagement by visitors Use…" at bounding box center [630, 226] width 333 height 179
drag, startPoint x: 598, startPoint y: 241, endPoint x: 619, endPoint y: 187, distance: 59.1
click at [619, 187] on div "Unlimited sites & Unlimited visitors AI Chat Doubles engagement by visitors Use…" at bounding box center [630, 226] width 333 height 179
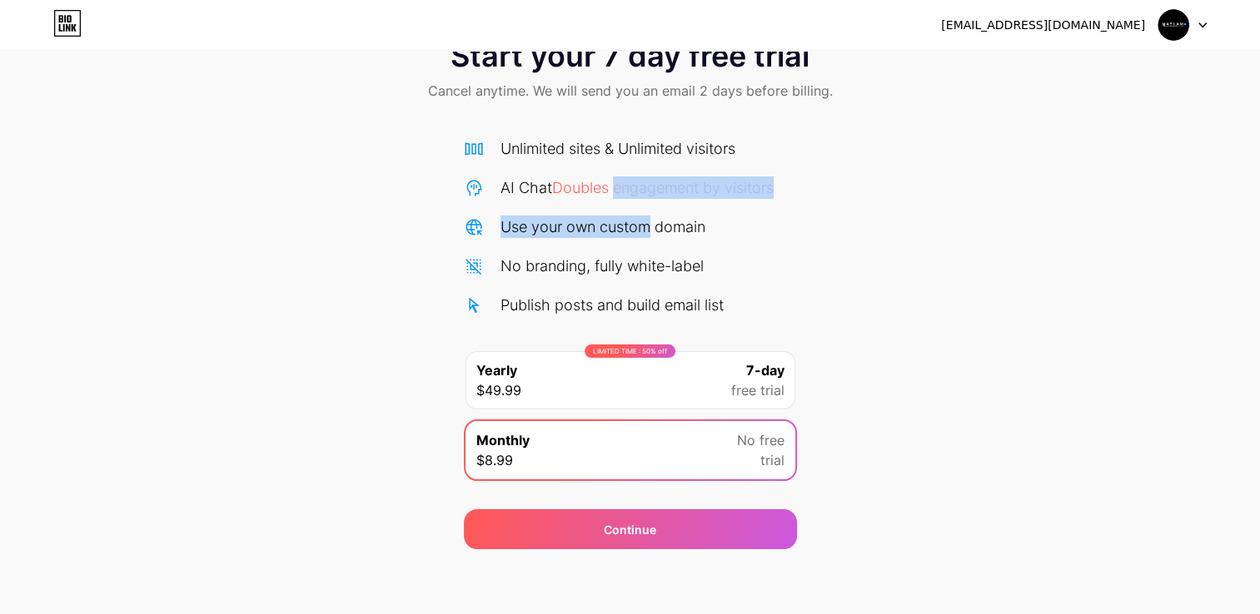
click at [619, 187] on span "Doubles engagement by visitors" at bounding box center [662, 187] width 221 height 17
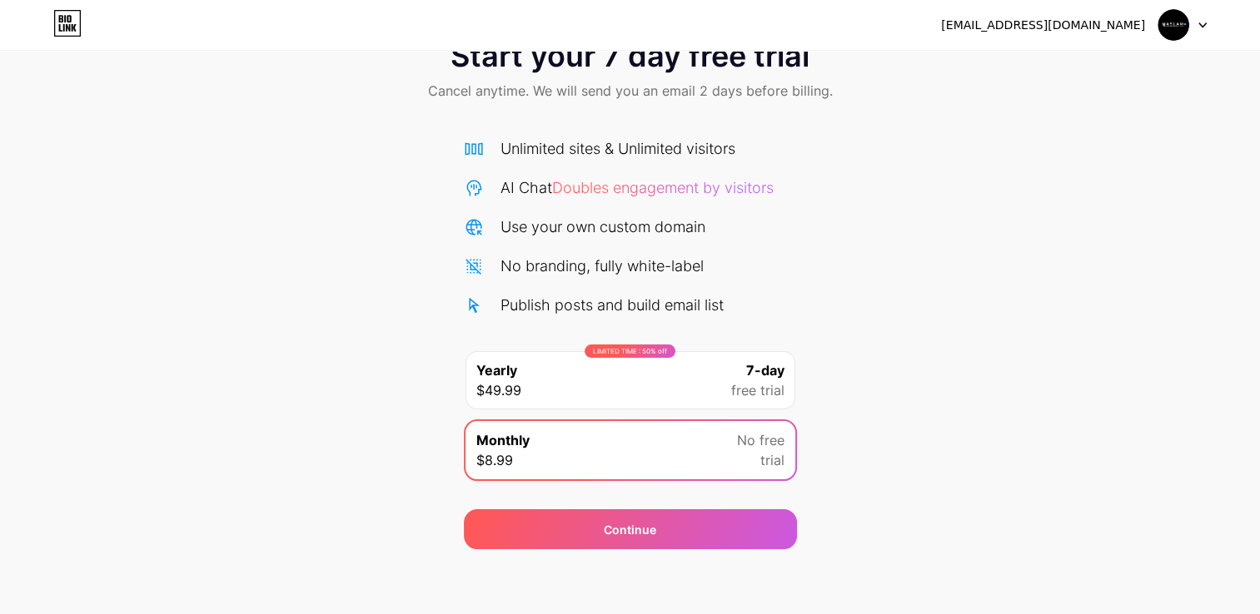
click at [876, 329] on div "Start your 7 day free trial Cancel anytime. We will send you an email 2 days be…" at bounding box center [630, 285] width 1260 height 527
click at [736, 470] on div "Monthly $8.99 No free trial" at bounding box center [630, 450] width 330 height 58
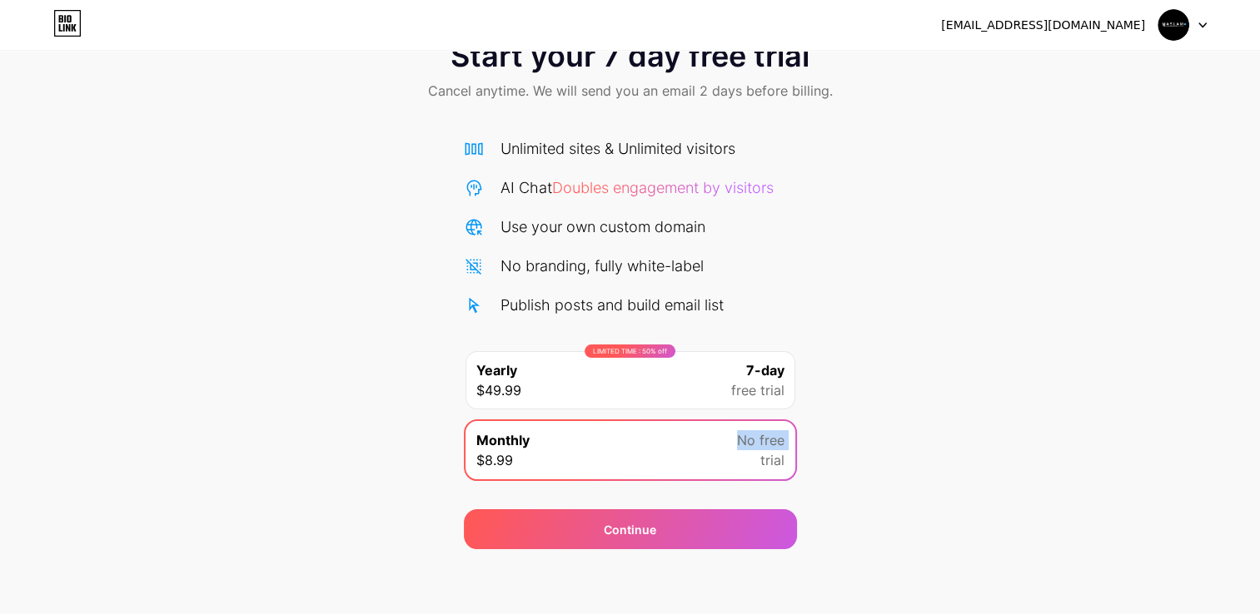
click at [736, 470] on div "Monthly $8.99 No free trial" at bounding box center [630, 450] width 330 height 58
click at [653, 345] on div "LIMITED TIME : 50% off" at bounding box center [629, 351] width 91 height 13
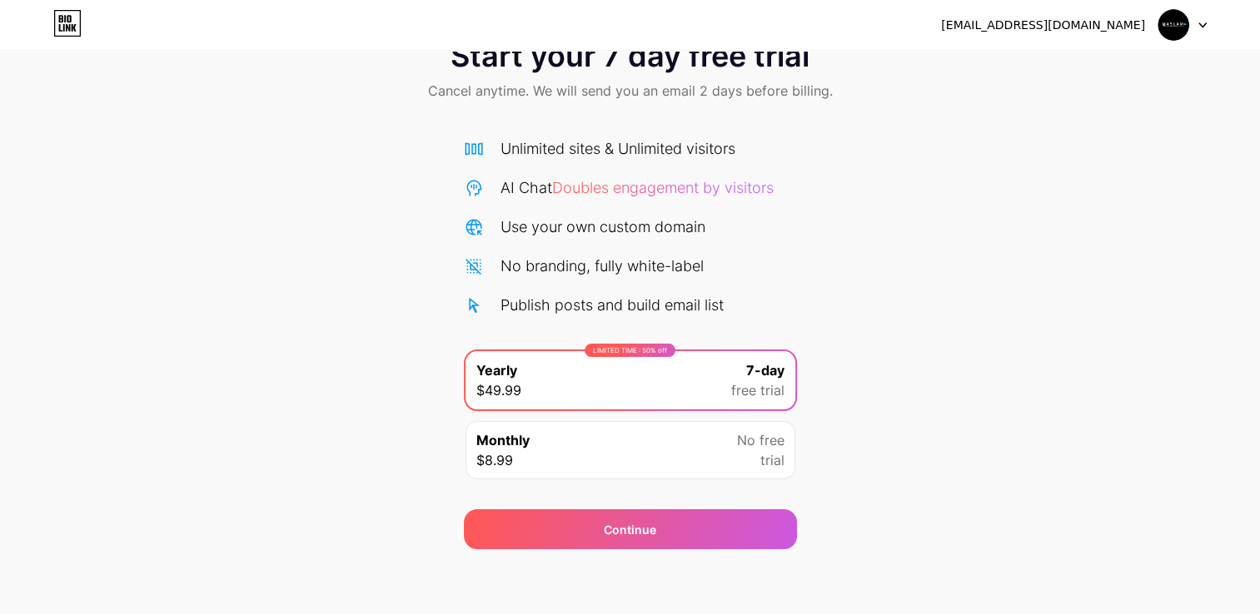
click at [642, 281] on div "Unlimited sites & Unlimited visitors AI Chat Doubles engagement by visitors Use…" at bounding box center [630, 226] width 333 height 179
click at [643, 450] on div "Monthly $8.99 No free trial" at bounding box center [630, 450] width 330 height 58
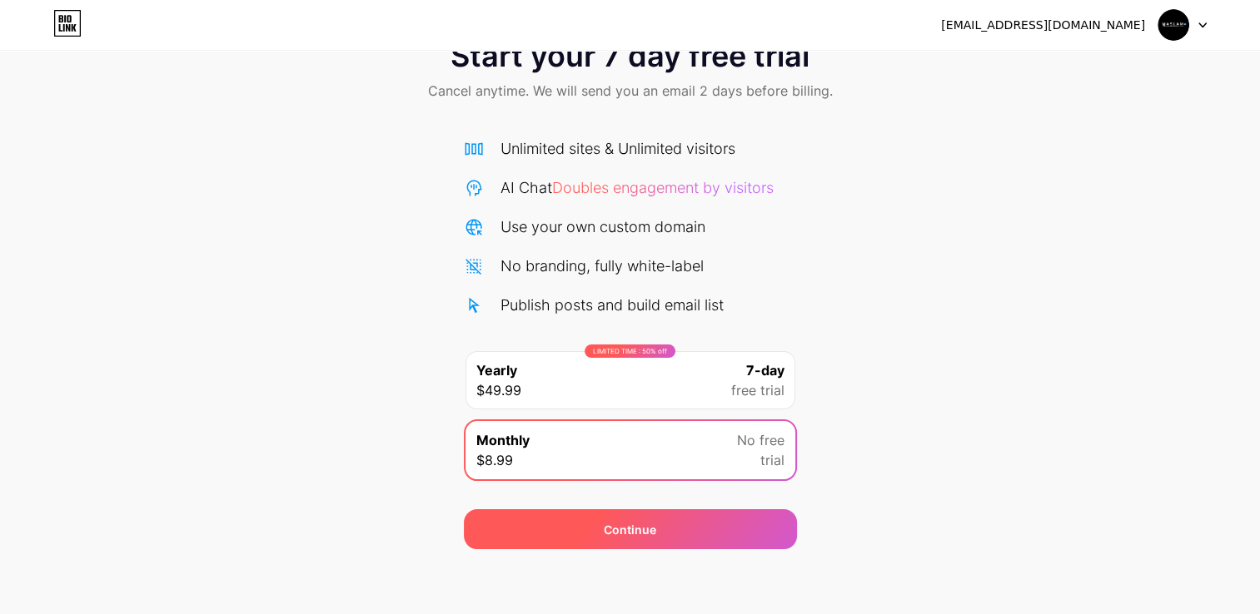
click at [656, 525] on div "Continue" at bounding box center [630, 530] width 333 height 40
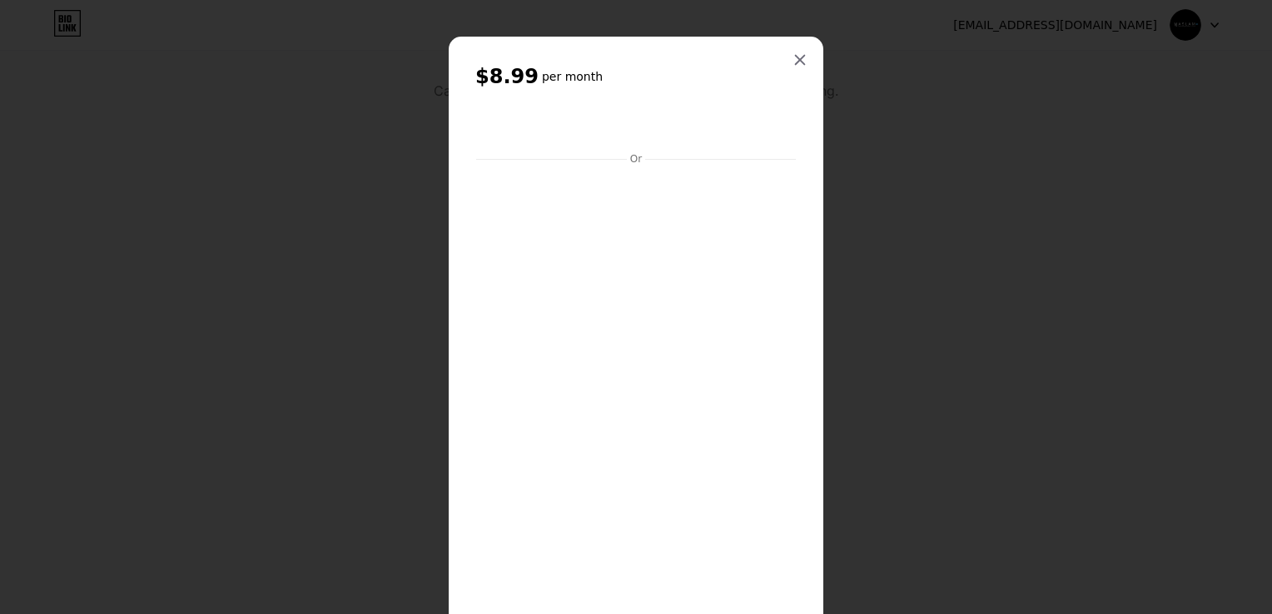
click at [796, 27] on div at bounding box center [636, 307] width 1272 height 614
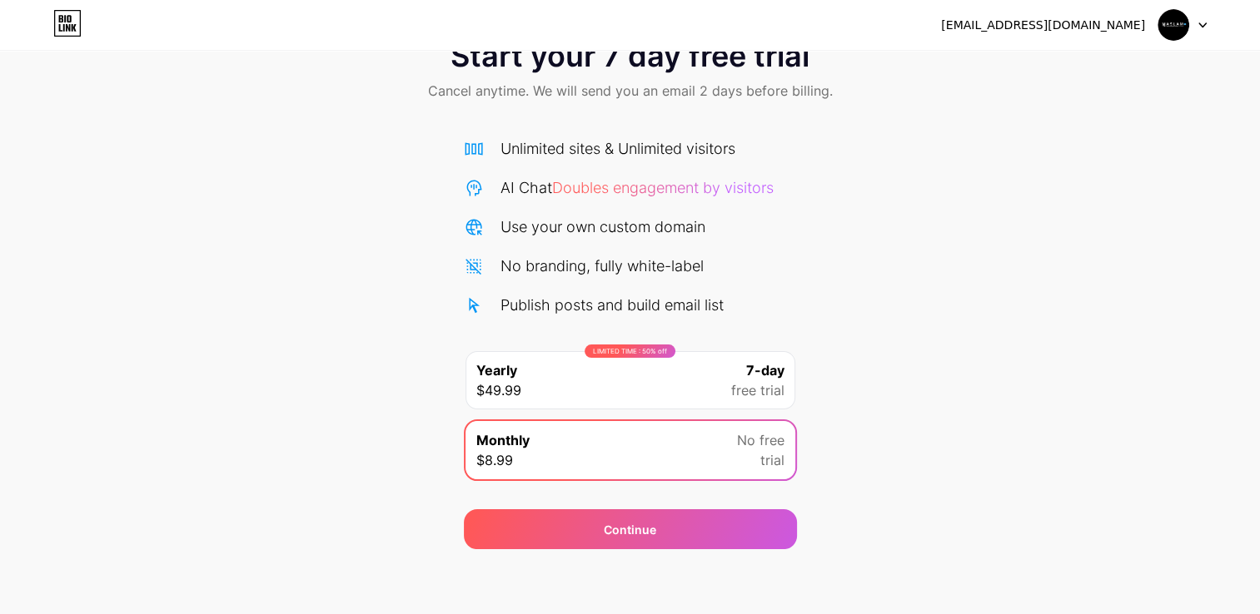
scroll to position [0, 0]
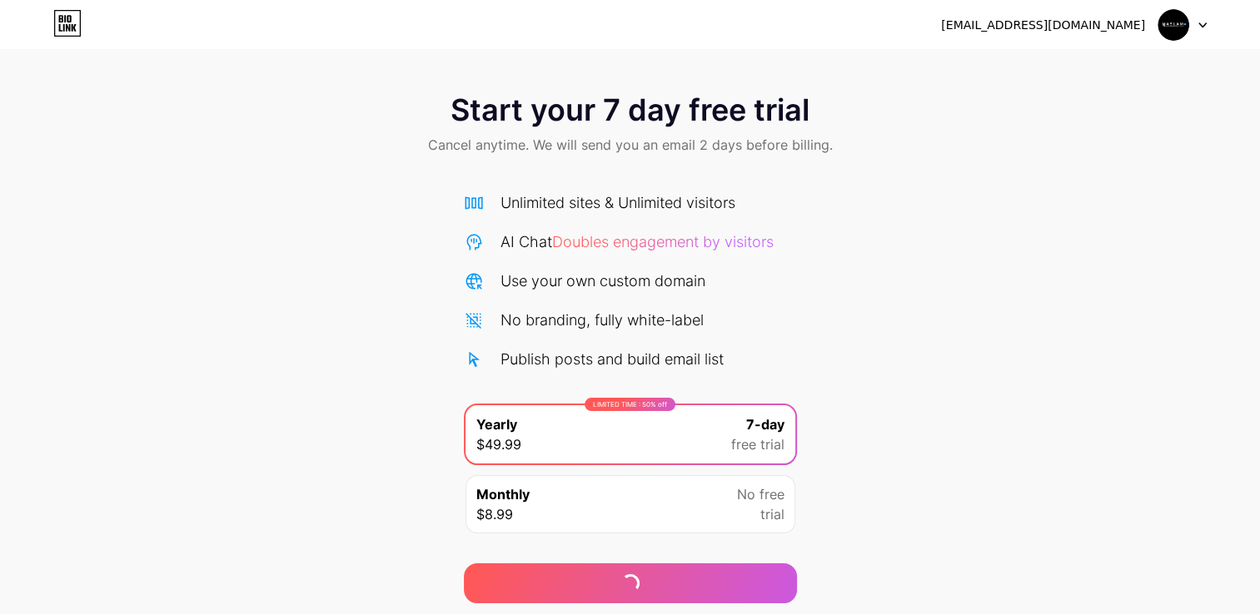
scroll to position [54, 0]
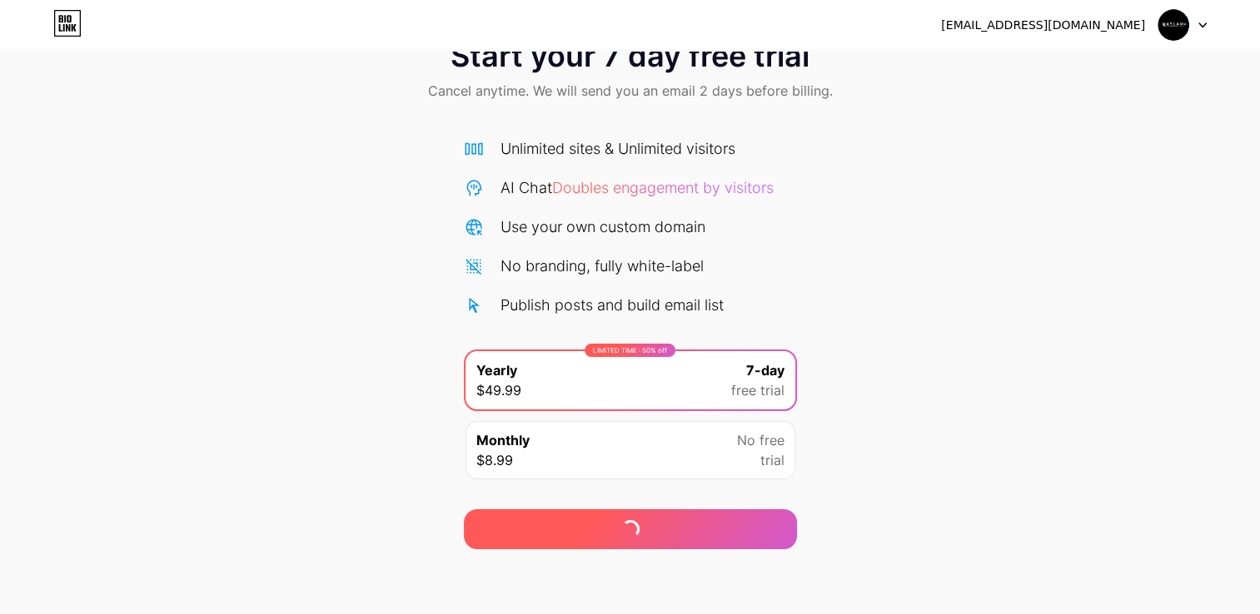
click at [782, 519] on div at bounding box center [630, 530] width 333 height 40
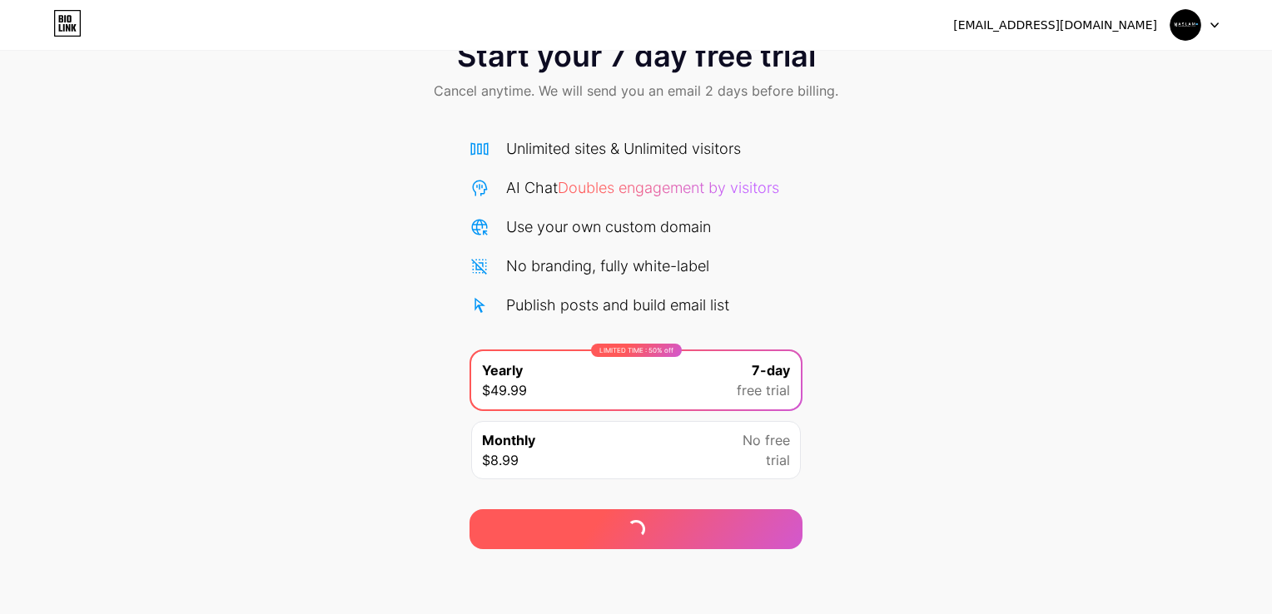
click at [782, 519] on div at bounding box center [636, 530] width 333 height 40
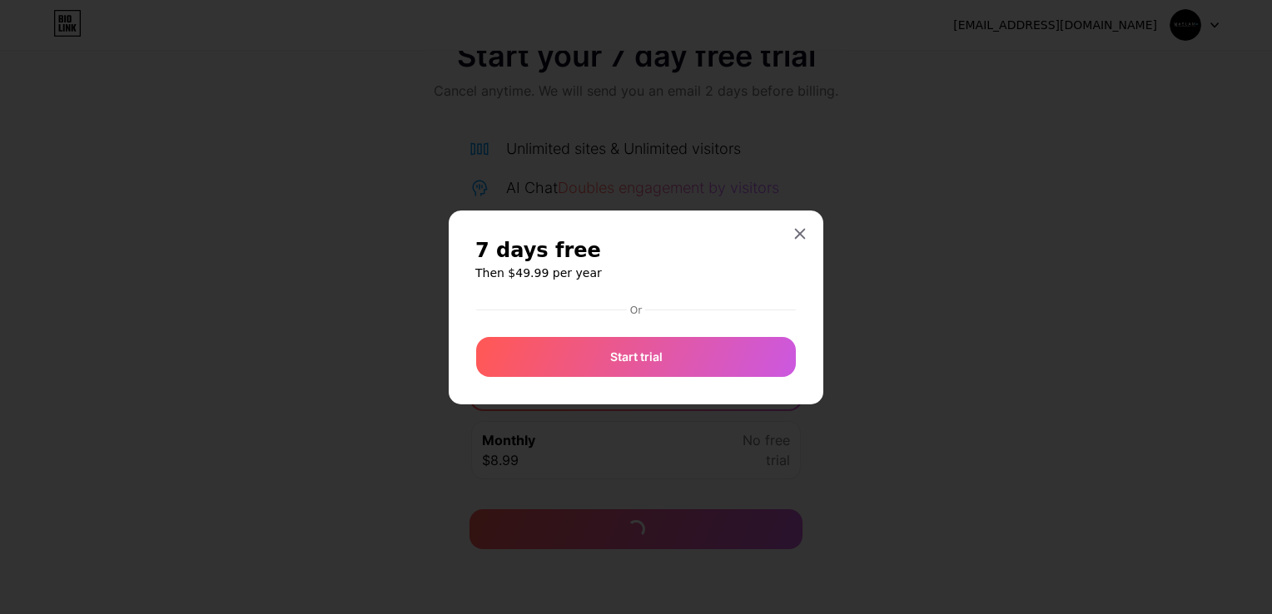
click at [746, 271] on h6 "Then $49.99 per year" at bounding box center [635, 273] width 321 height 17
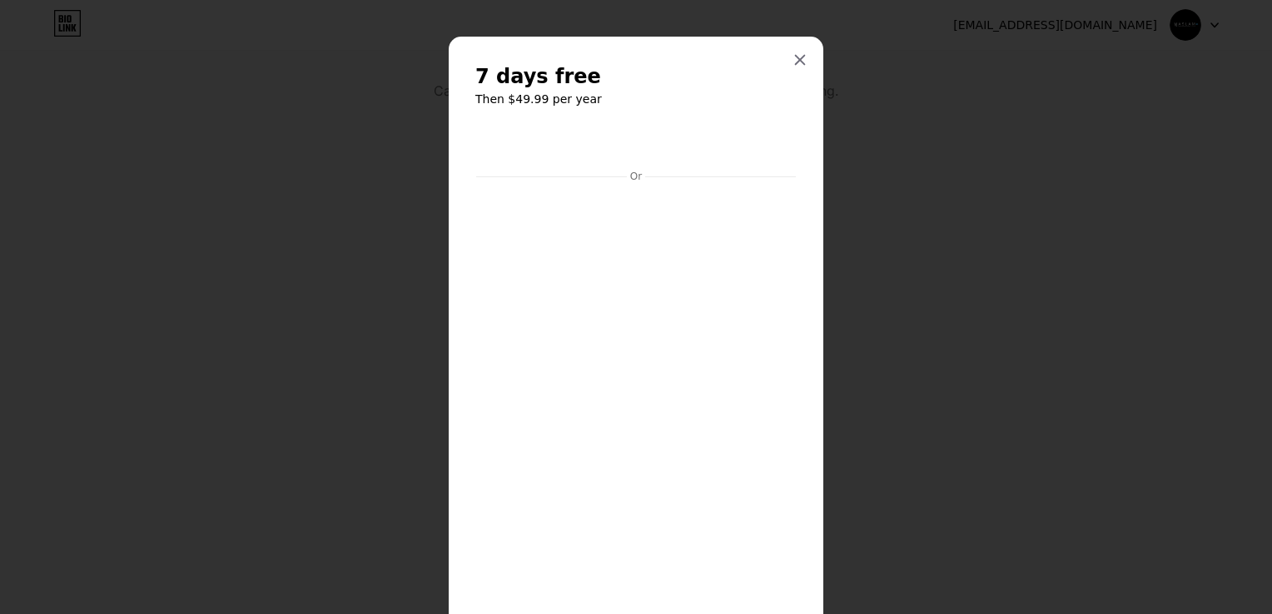
click at [733, 295] on div at bounding box center [636, 400] width 320 height 431
click at [733, 295] on iframe at bounding box center [636, 400] width 326 height 431
click at [793, 58] on icon at bounding box center [799, 59] width 13 height 13
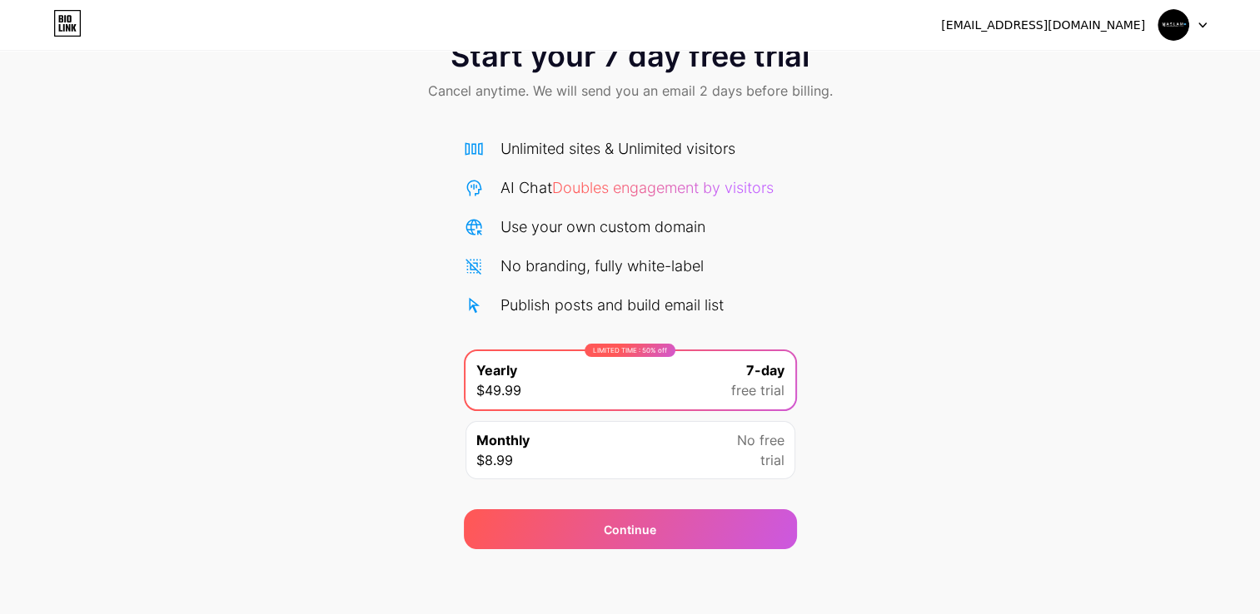
scroll to position [0, 0]
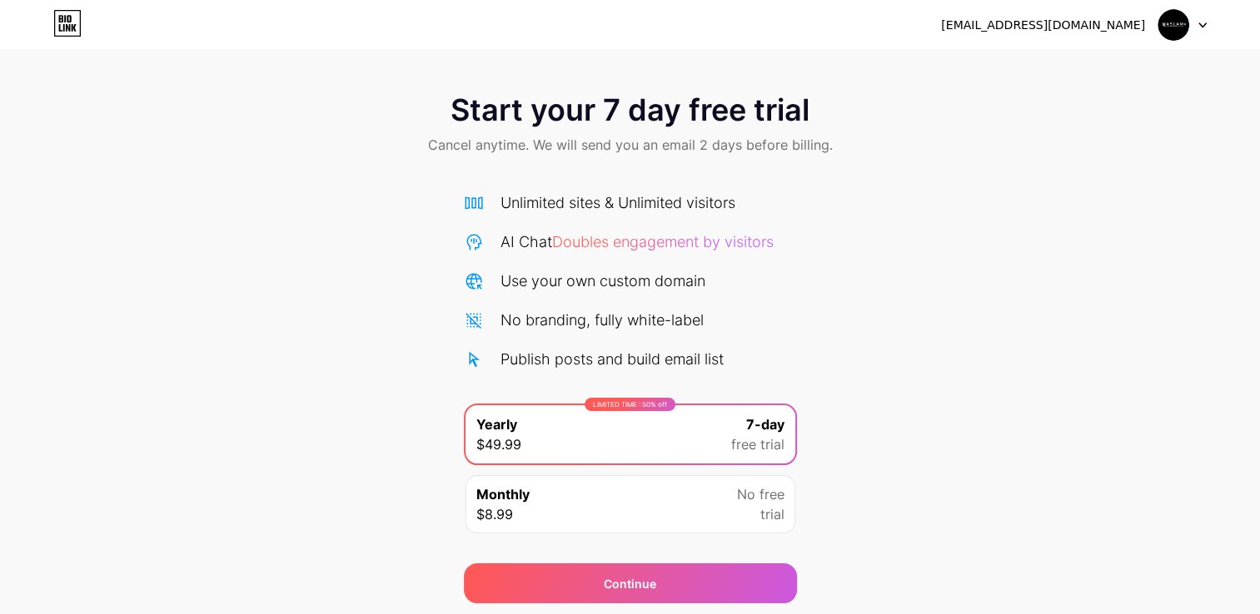
click at [1113, 33] on div "[EMAIL_ADDRESS][DOMAIN_NAME]" at bounding box center [1043, 25] width 204 height 17
click at [1151, 24] on div "[EMAIL_ADDRESS][DOMAIN_NAME]" at bounding box center [1074, 25] width 266 height 30
click at [1172, 28] on img at bounding box center [1173, 25] width 32 height 32
click at [1102, 68] on li "Logout" at bounding box center [1102, 68] width 206 height 45
click at [1022, 58] on li "Logout" at bounding box center [1102, 68] width 206 height 45
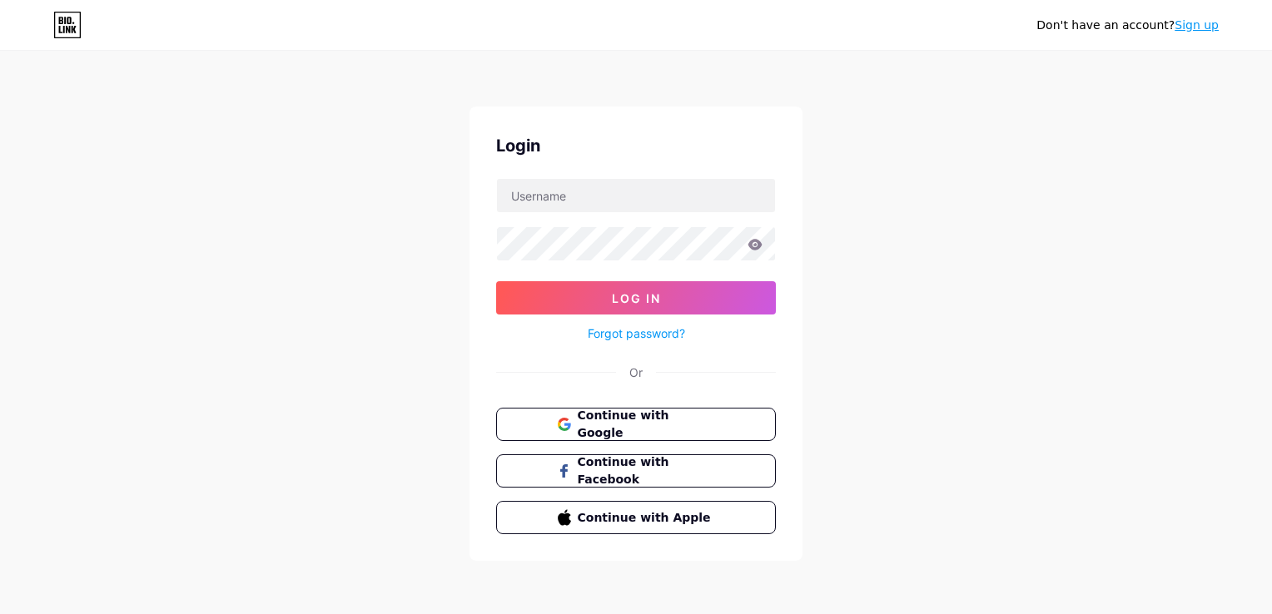
click at [763, 176] on div "Login Log In Forgot password? Or Continue with Google Continue with Facebook Co…" at bounding box center [636, 334] width 333 height 455
click at [723, 195] on input "text" at bounding box center [636, 195] width 278 height 33
type input "aaslam"
click at [677, 291] on button "Log In" at bounding box center [636, 297] width 280 height 33
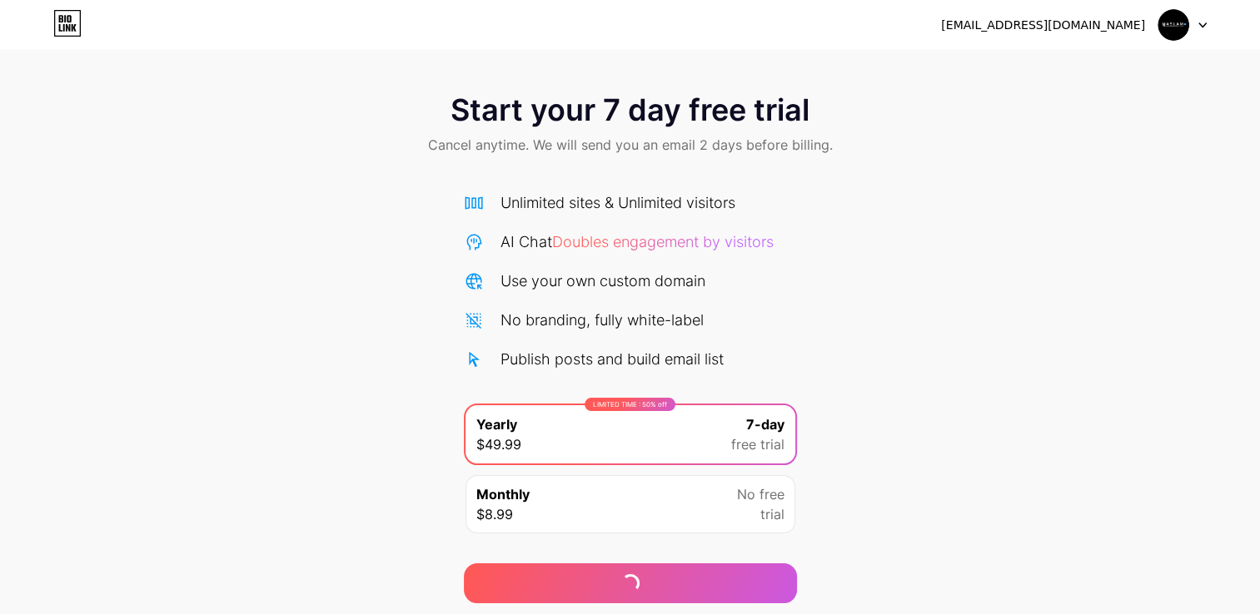
scroll to position [54, 0]
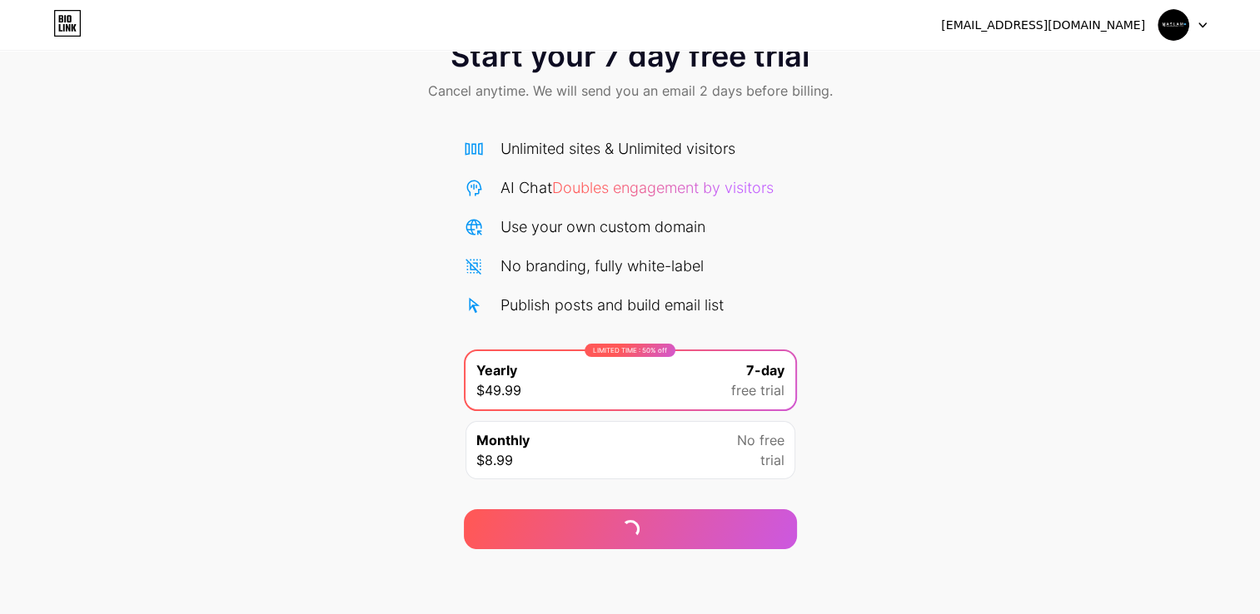
click at [67, 28] on icon at bounding box center [68, 27] width 4 height 7
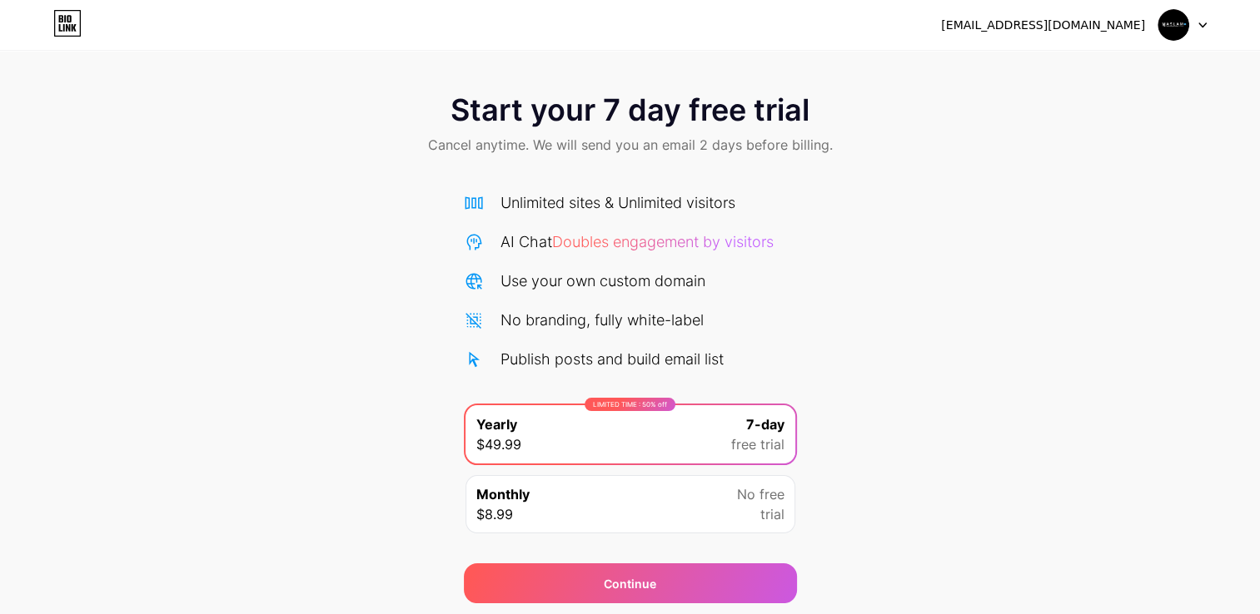
click at [67, 28] on icon at bounding box center [68, 27] width 4 height 7
